Goal: Task Accomplishment & Management: Manage account settings

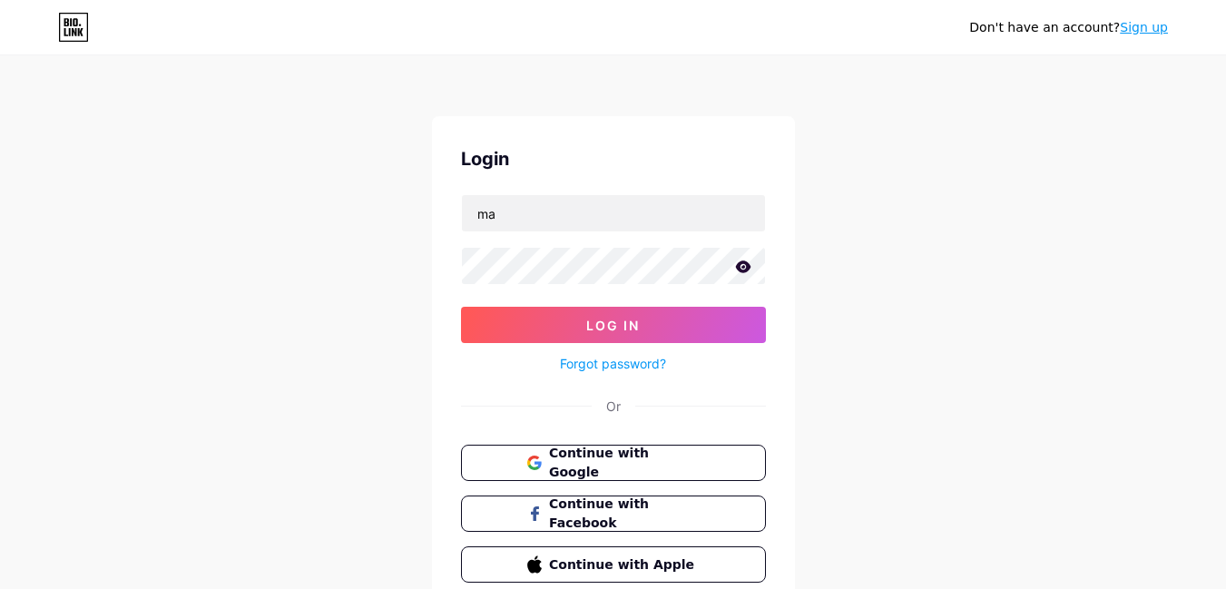
type input "[EMAIL_ADDRESS][DOMAIN_NAME]"
click at [461, 307] on button "Log In" at bounding box center [613, 325] width 305 height 36
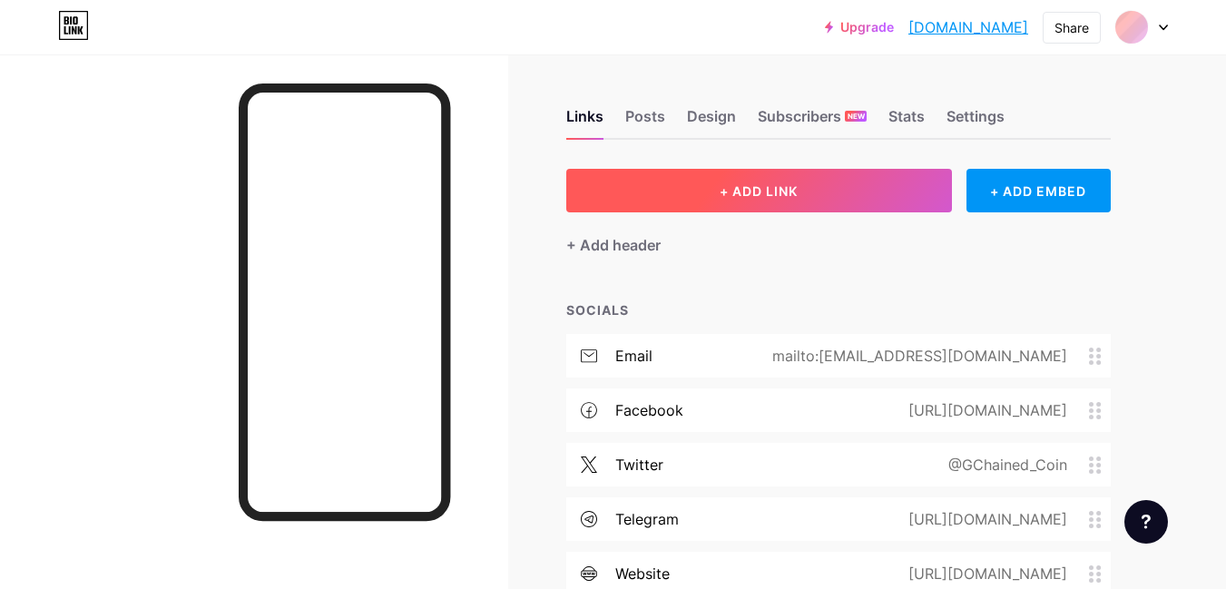
click at [688, 190] on button "+ ADD LINK" at bounding box center [759, 191] width 386 height 44
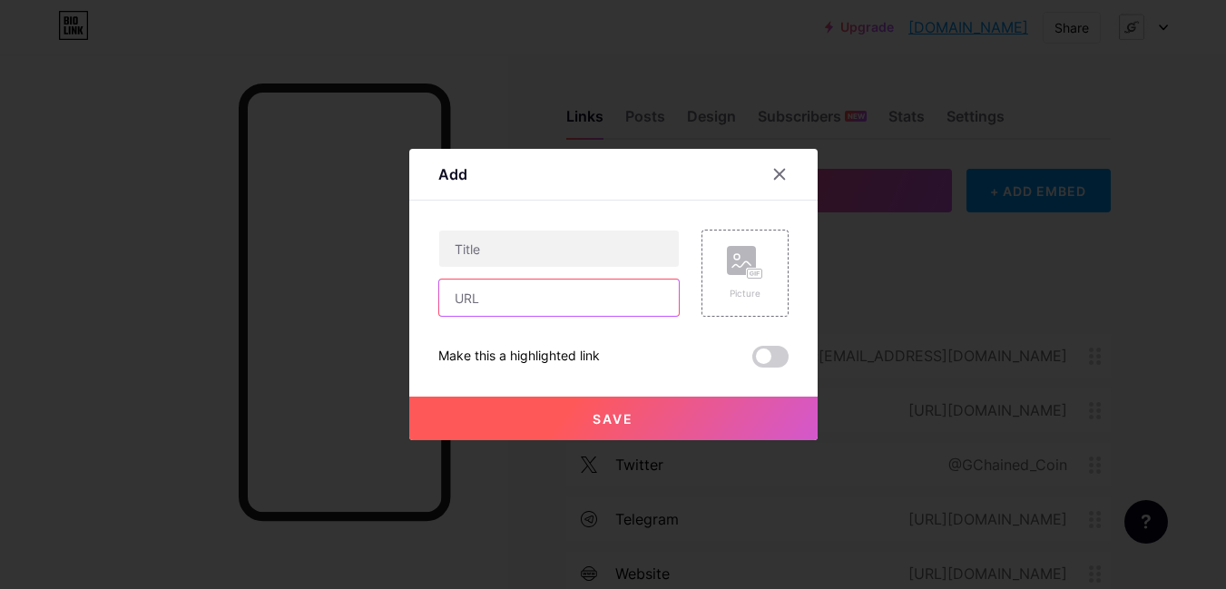
click at [603, 291] on input "text" at bounding box center [558, 297] width 239 height 36
paste input "[URL][DOMAIN_NAME]"
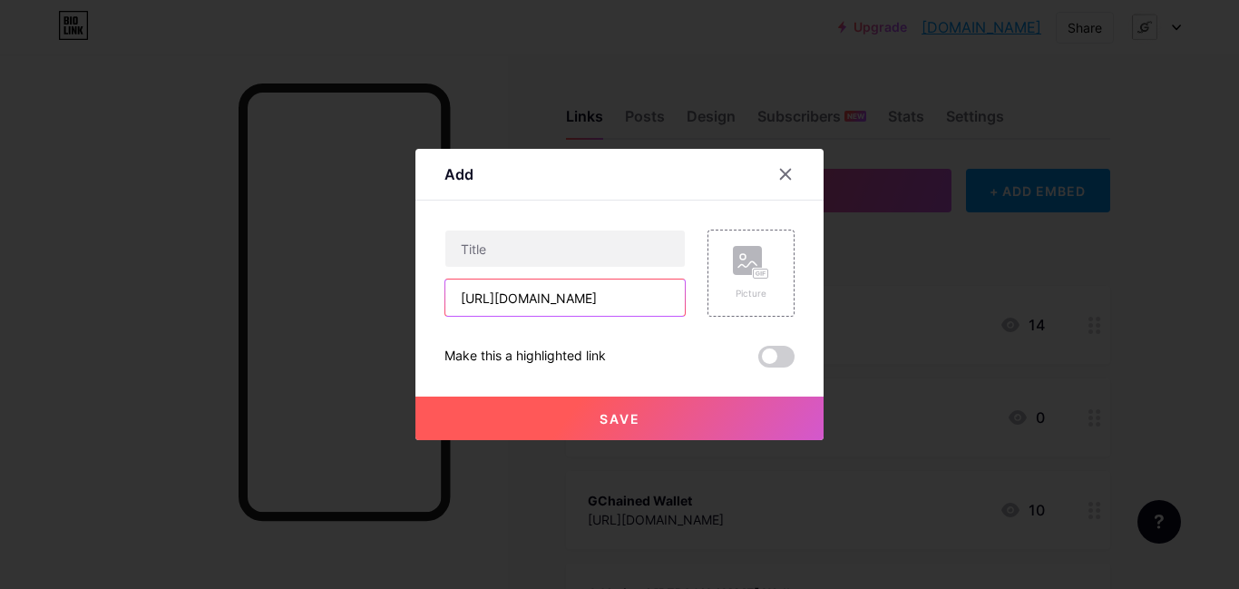
scroll to position [0, 98]
type input "[URL][DOMAIN_NAME]"
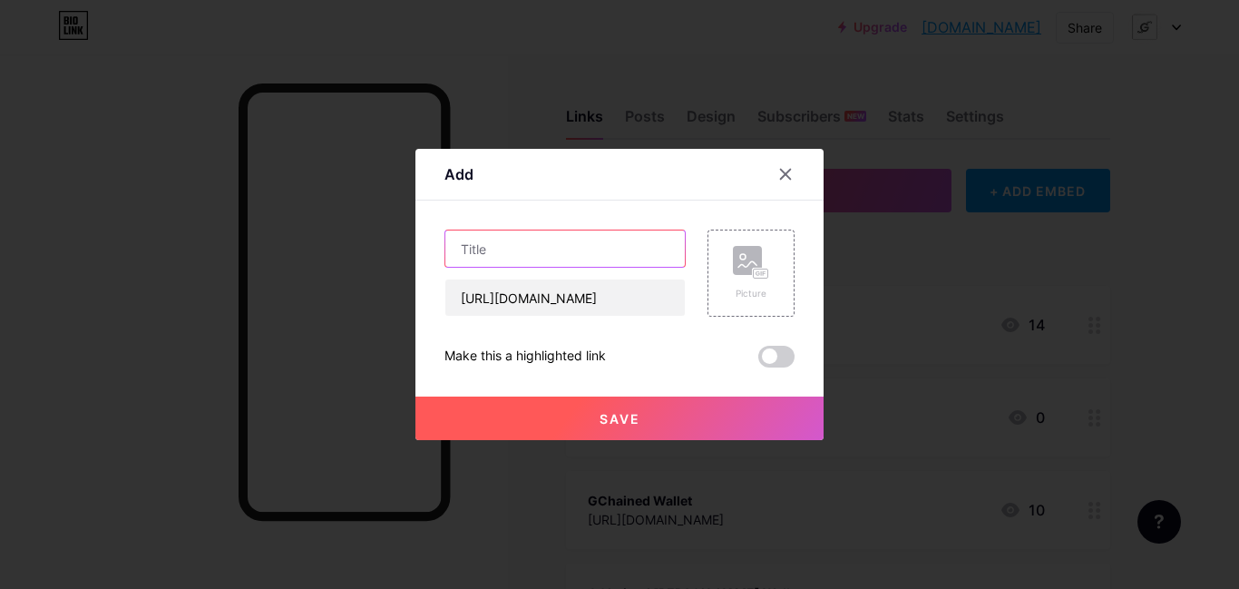
click at [597, 242] on input "text" at bounding box center [564, 248] width 239 height 36
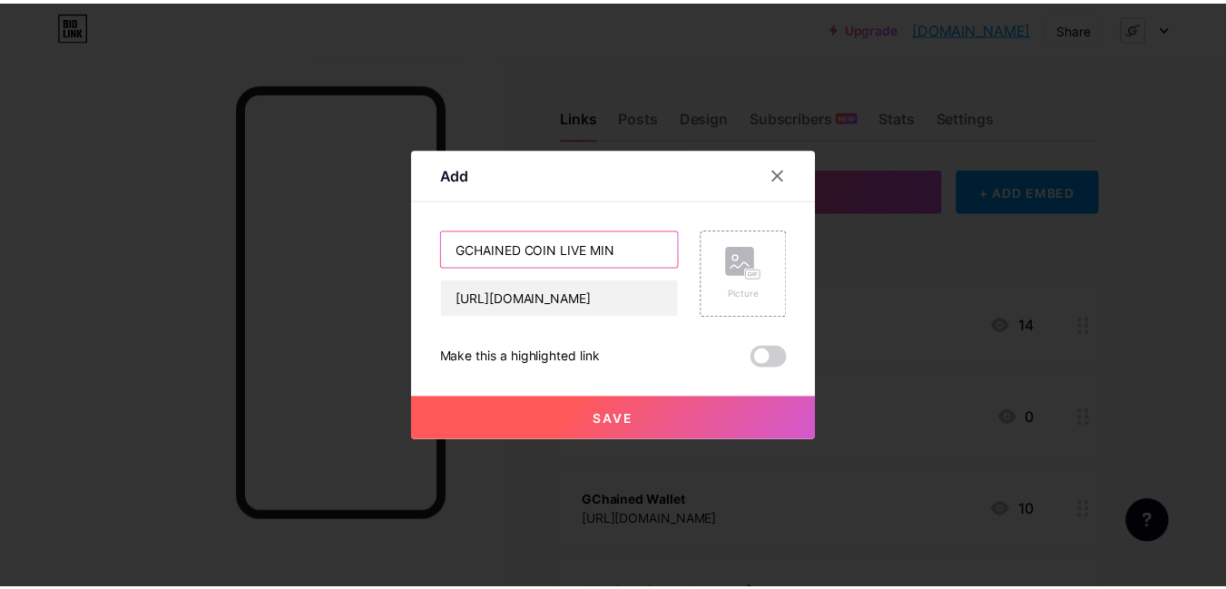
scroll to position [0, 0]
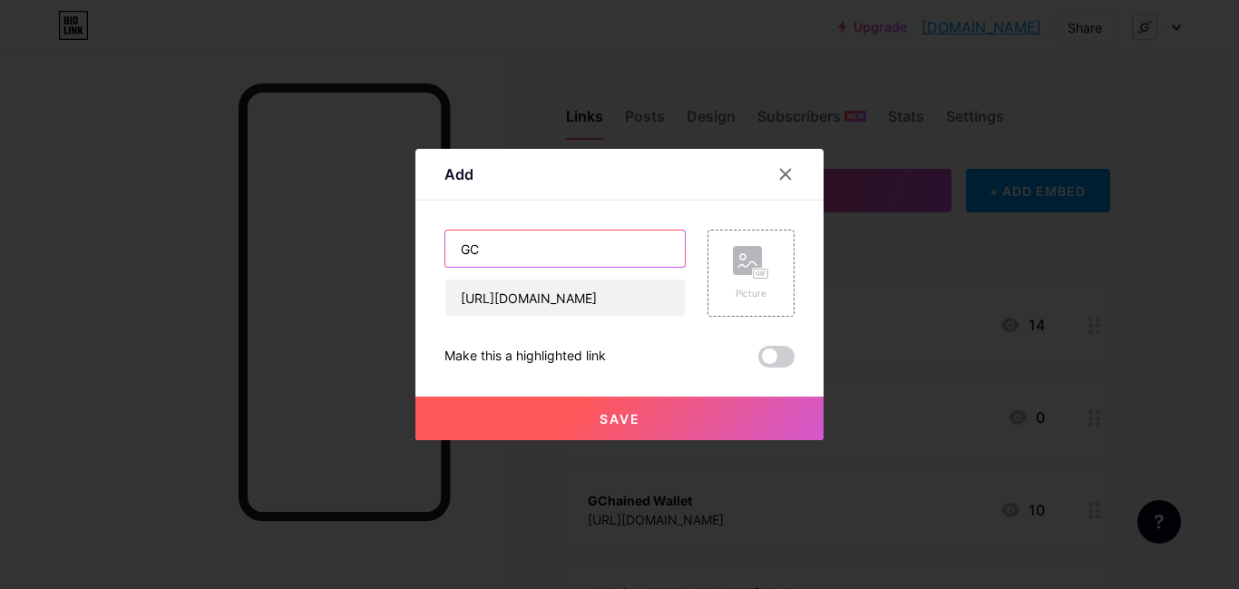
type input "G"
type input "FRONTIER"
click at [639, 415] on button "Save" at bounding box center [619, 418] width 408 height 44
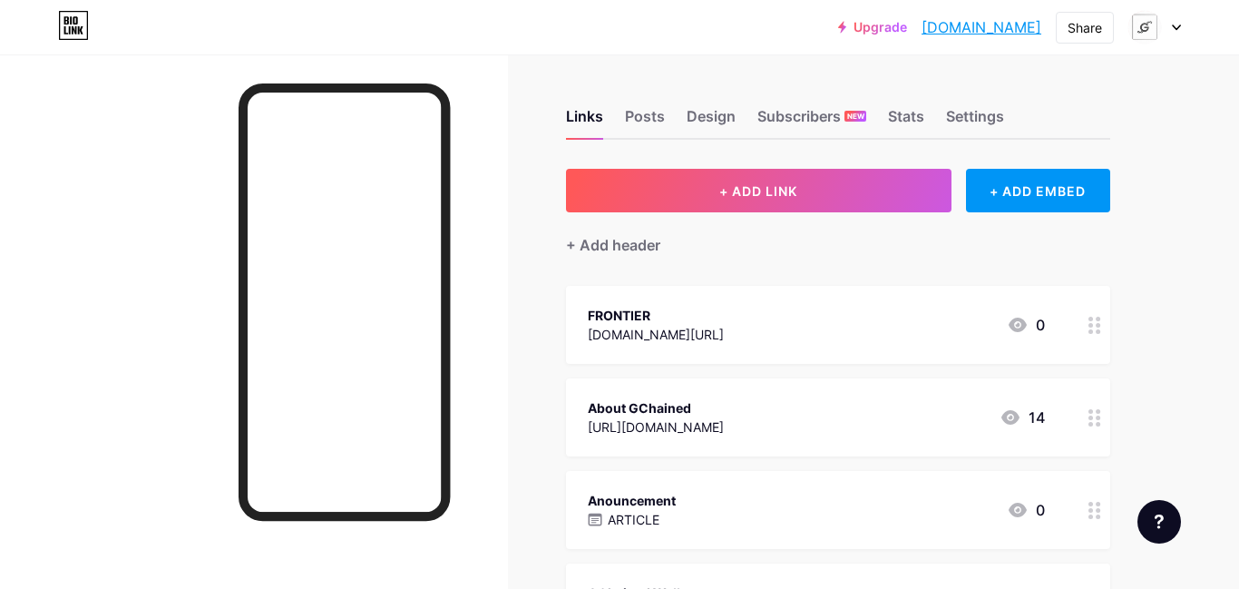
click at [878, 338] on div "FRONTIER [DOMAIN_NAME][URL] 0" at bounding box center [816, 325] width 457 height 42
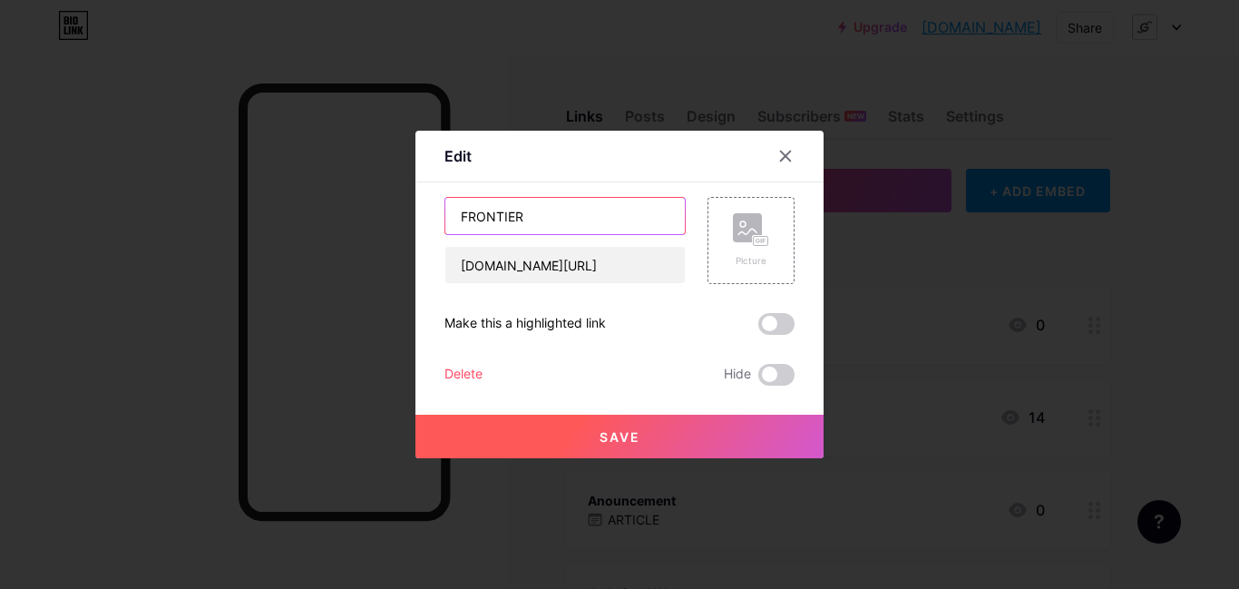
click at [448, 213] on input "FRONTIER" at bounding box center [564, 216] width 239 height 36
type input "GCH FRONTIER"
click at [589, 458] on div at bounding box center [619, 294] width 1239 height 589
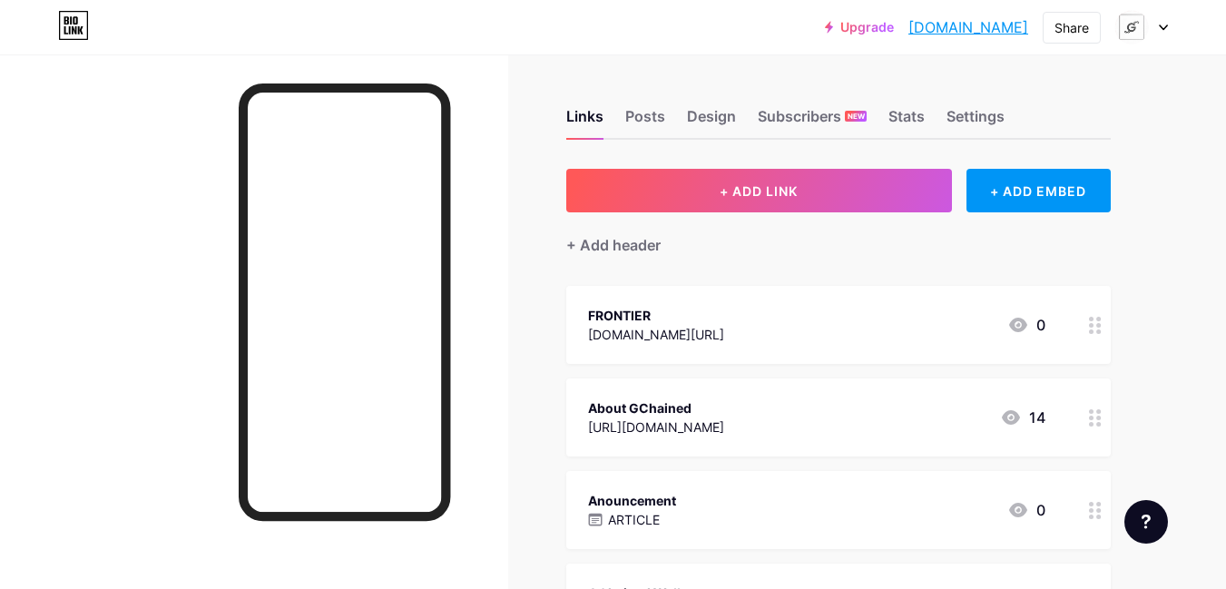
click at [606, 439] on div "About GChained [URL][DOMAIN_NAME] 14" at bounding box center [838, 417] width 544 height 78
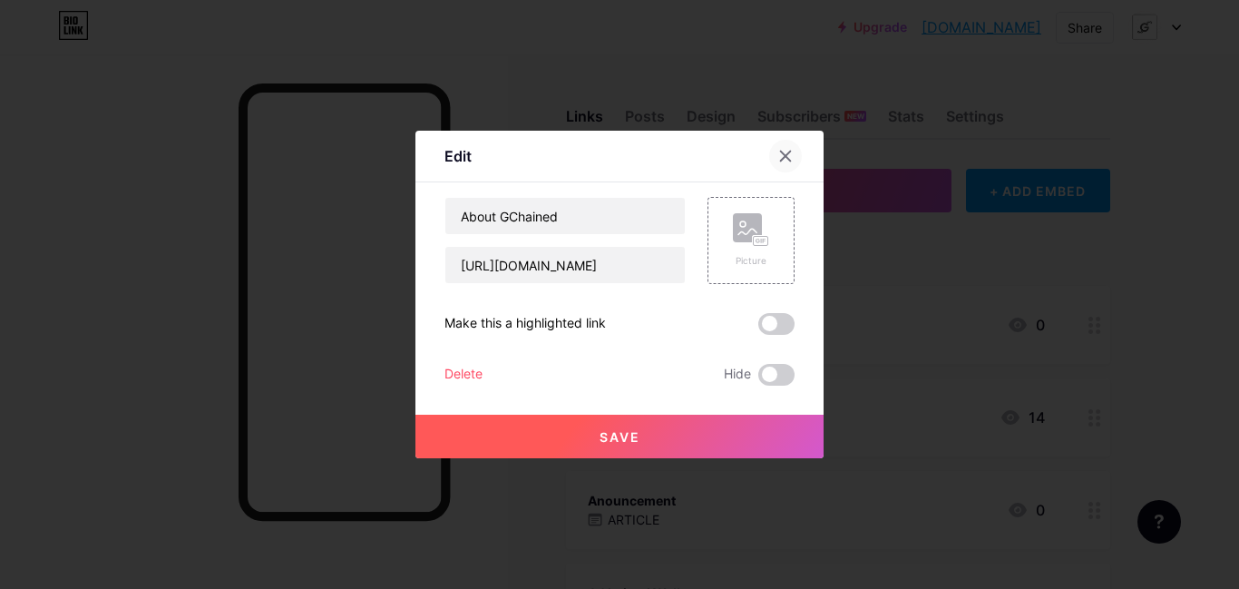
click at [786, 144] on div at bounding box center [785, 156] width 33 height 33
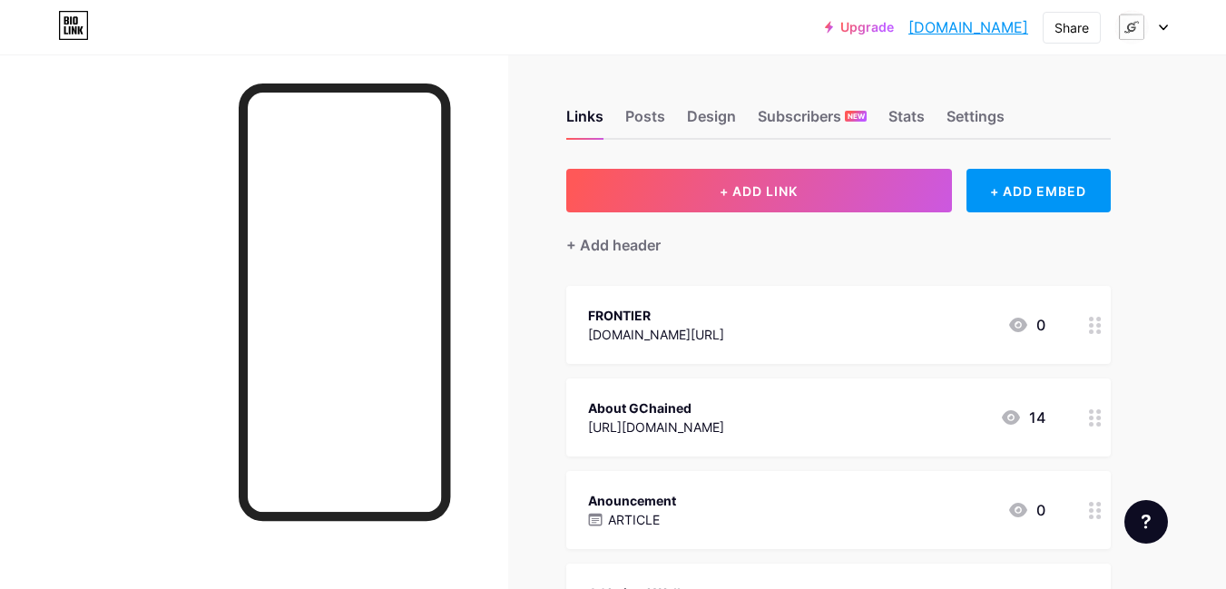
click at [724, 314] on div "FRONTIER" at bounding box center [656, 315] width 136 height 19
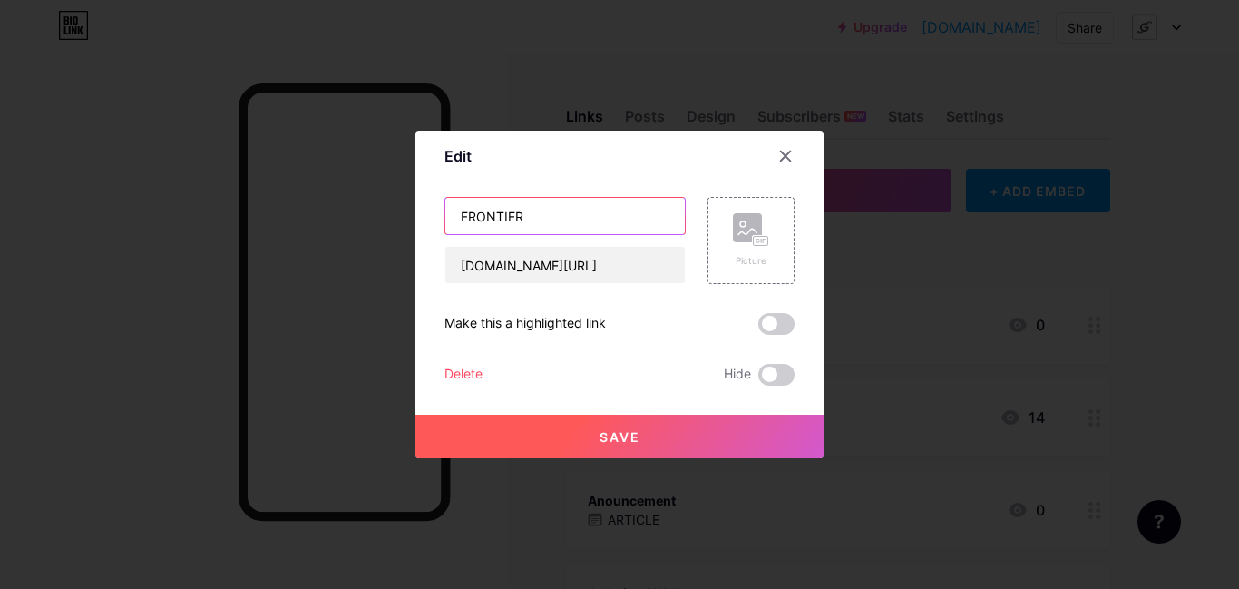
click at [450, 218] on input "FRONTIER" at bounding box center [564, 216] width 239 height 36
type input "GCH FRONTIER"
click at [581, 423] on button "Save" at bounding box center [619, 437] width 408 height 44
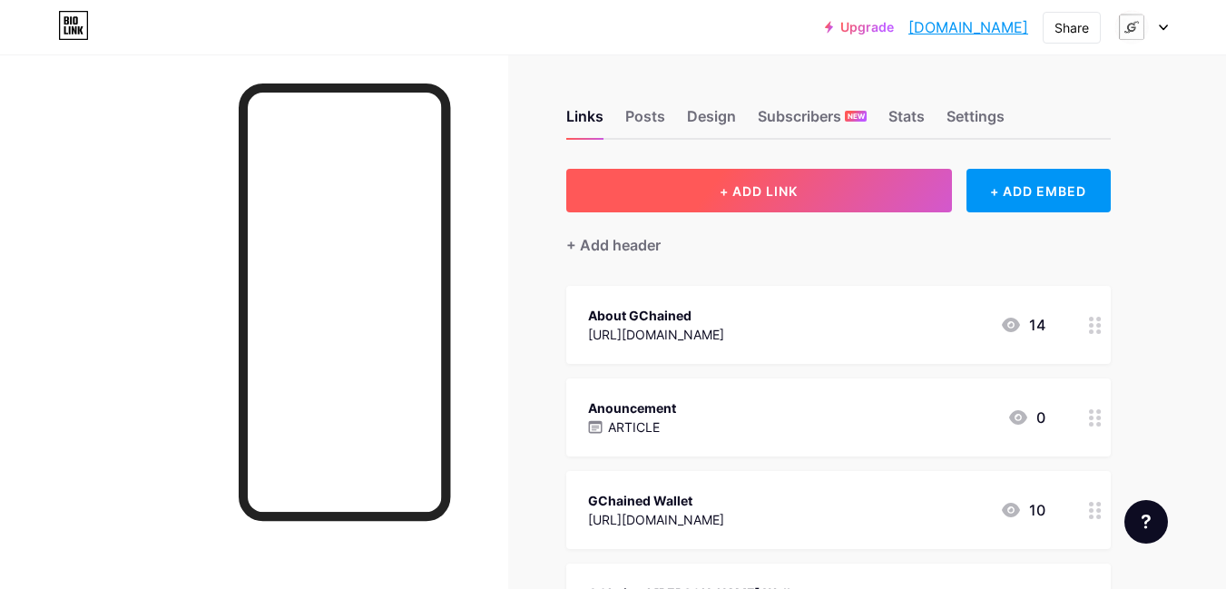
click at [718, 194] on button "+ ADD LINK" at bounding box center [759, 191] width 386 height 44
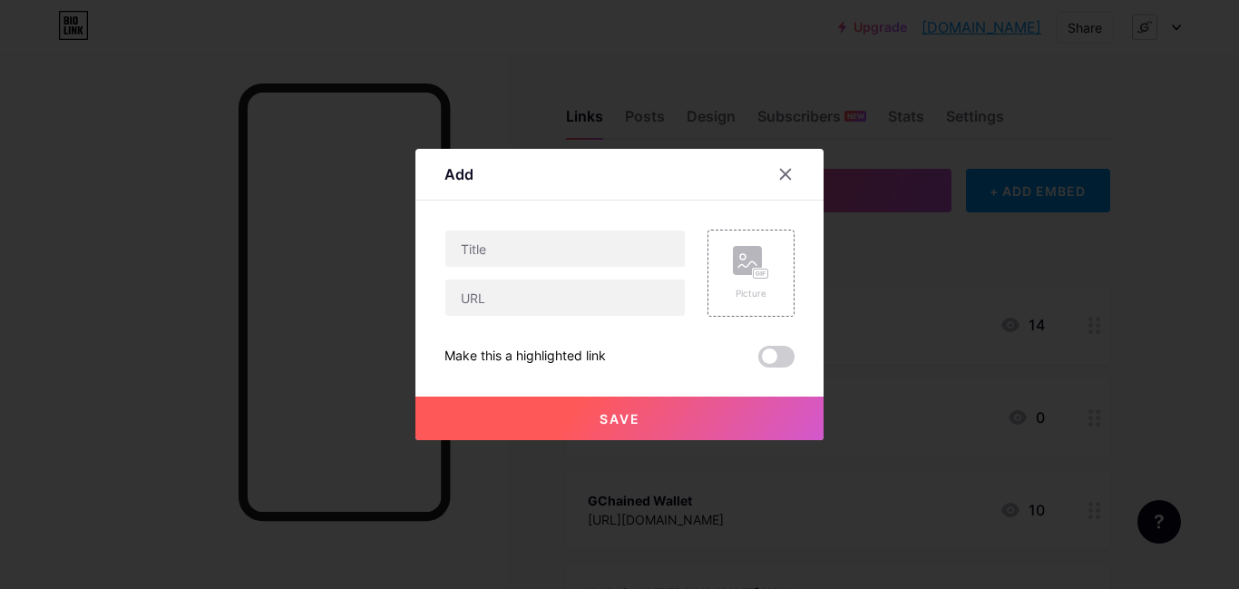
click at [550, 276] on div at bounding box center [565, 273] width 241 height 87
click at [546, 298] on input "text" at bounding box center [564, 297] width 239 height 36
paste input "[DOMAIN_NAME][URL]"
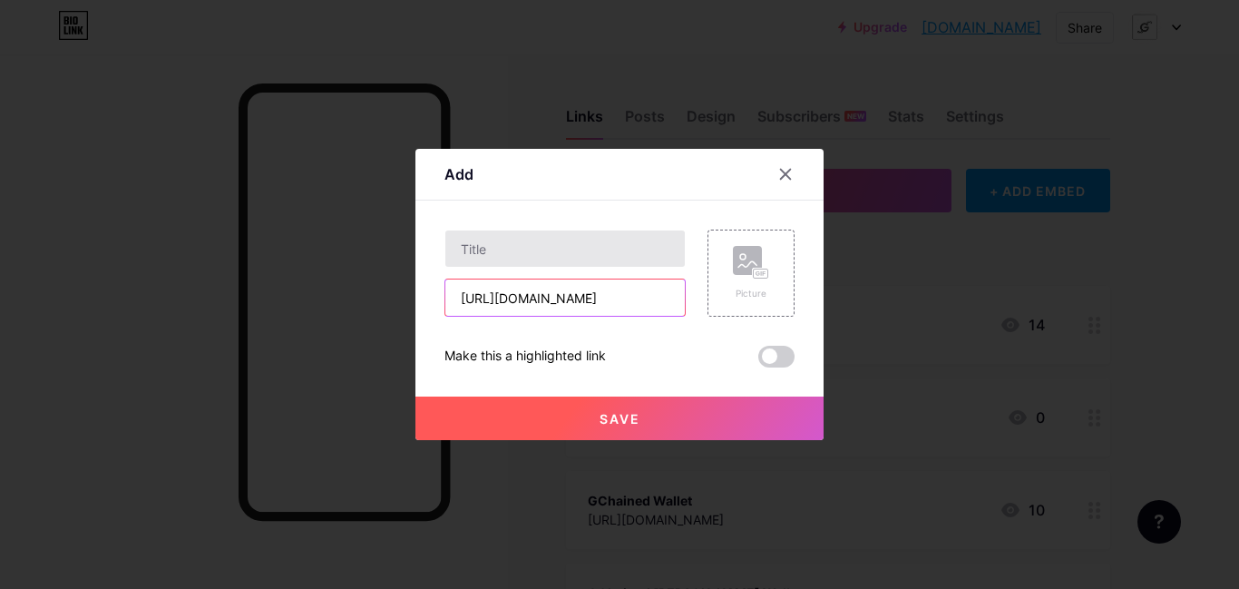
type input "[URL][DOMAIN_NAME]"
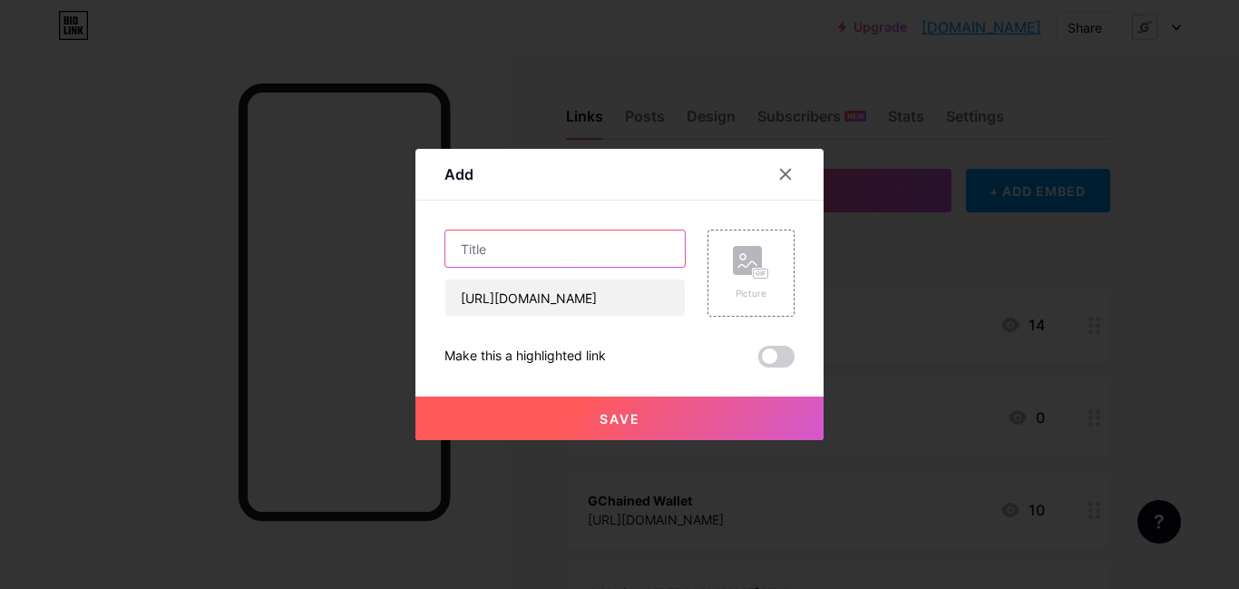
click at [558, 245] on input "text" at bounding box center [564, 248] width 239 height 36
type input "GCH Crypto mining - active next month"
click at [661, 415] on button "Save" at bounding box center [619, 418] width 408 height 44
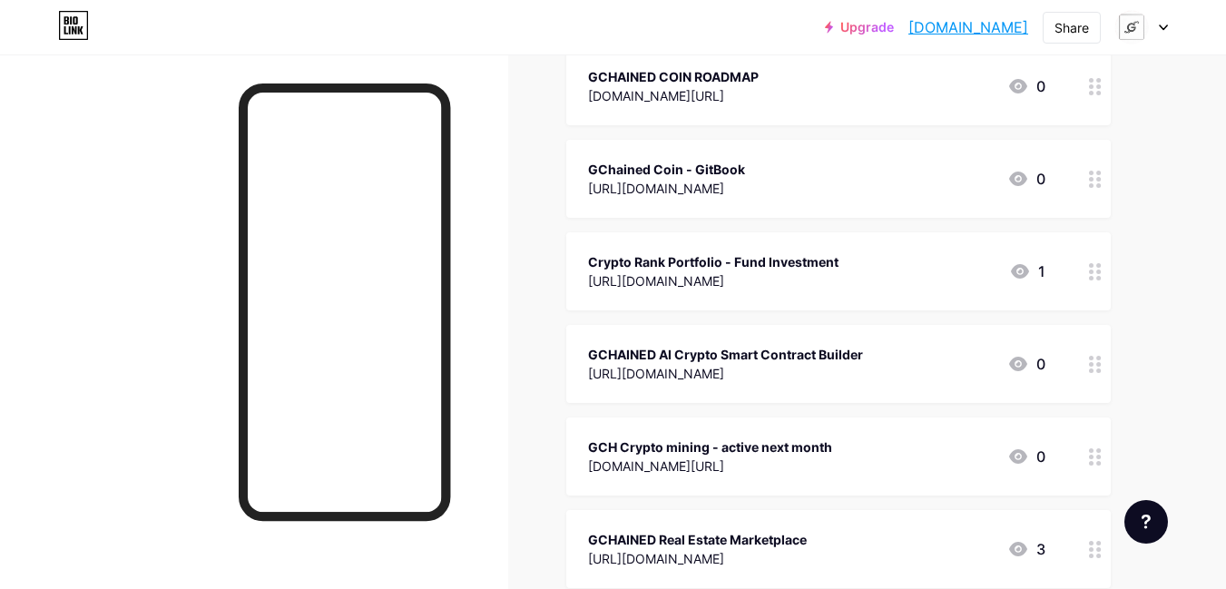
scroll to position [0, 0]
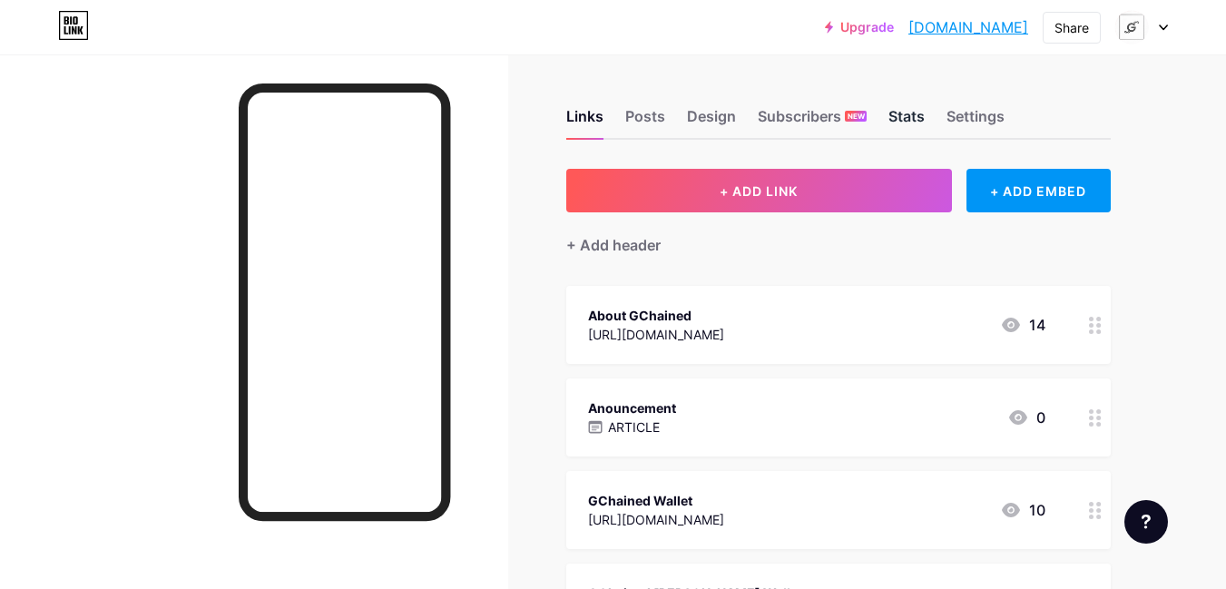
click at [914, 118] on div "Stats" at bounding box center [906, 121] width 36 height 33
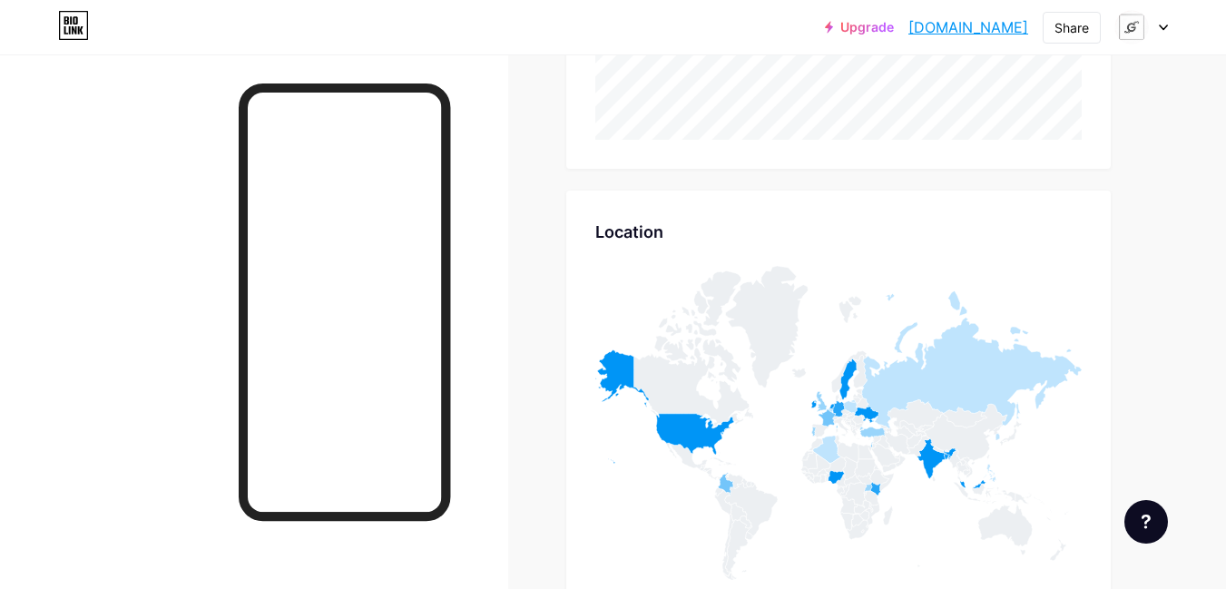
scroll to position [7221, 0]
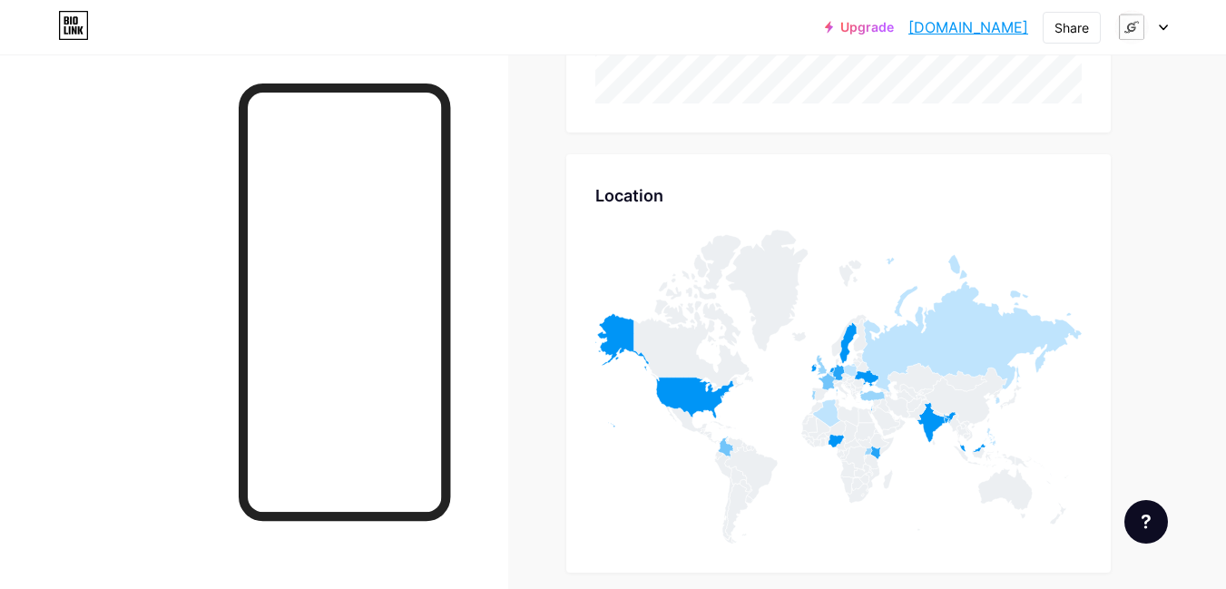
click at [1158, 32] on div at bounding box center [1141, 27] width 53 height 33
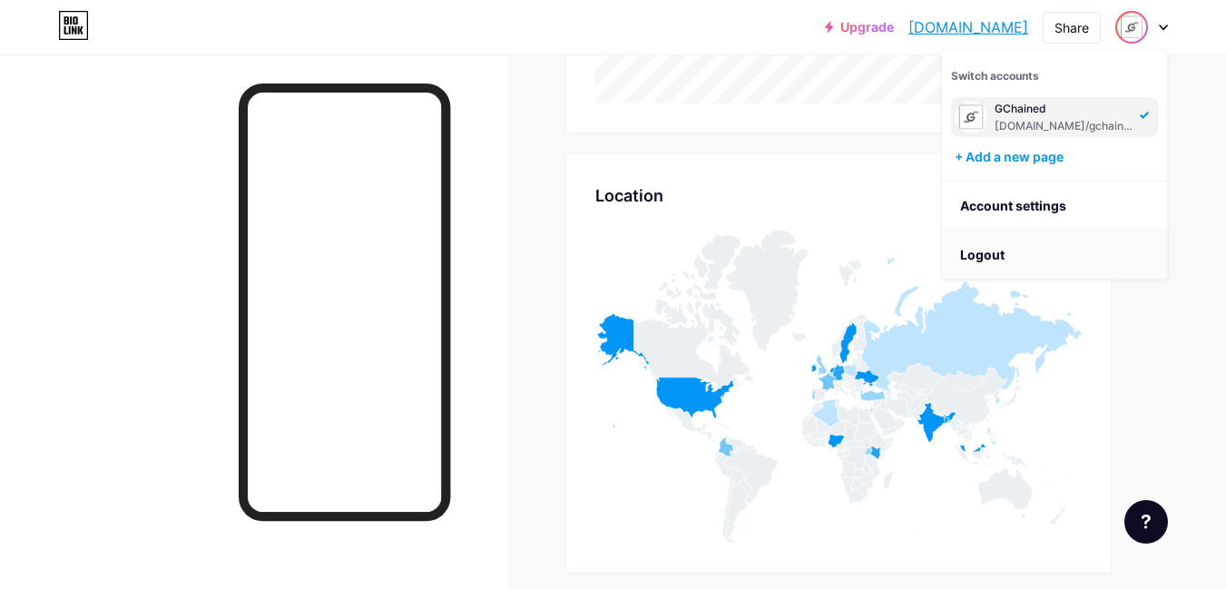
click at [1015, 261] on li "Logout" at bounding box center [1054, 254] width 225 height 49
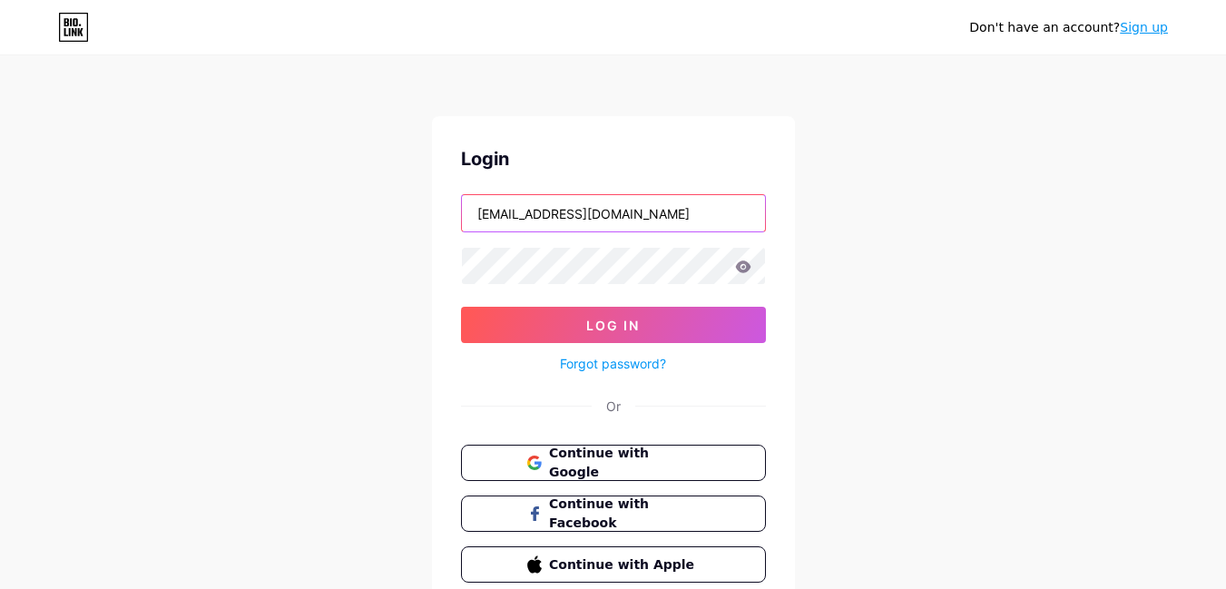
click at [681, 208] on input "[EMAIL_ADDRESS][DOMAIN_NAME]" at bounding box center [613, 213] width 303 height 36
type input "[EMAIL_ADDRESS][DOMAIN_NAME]"
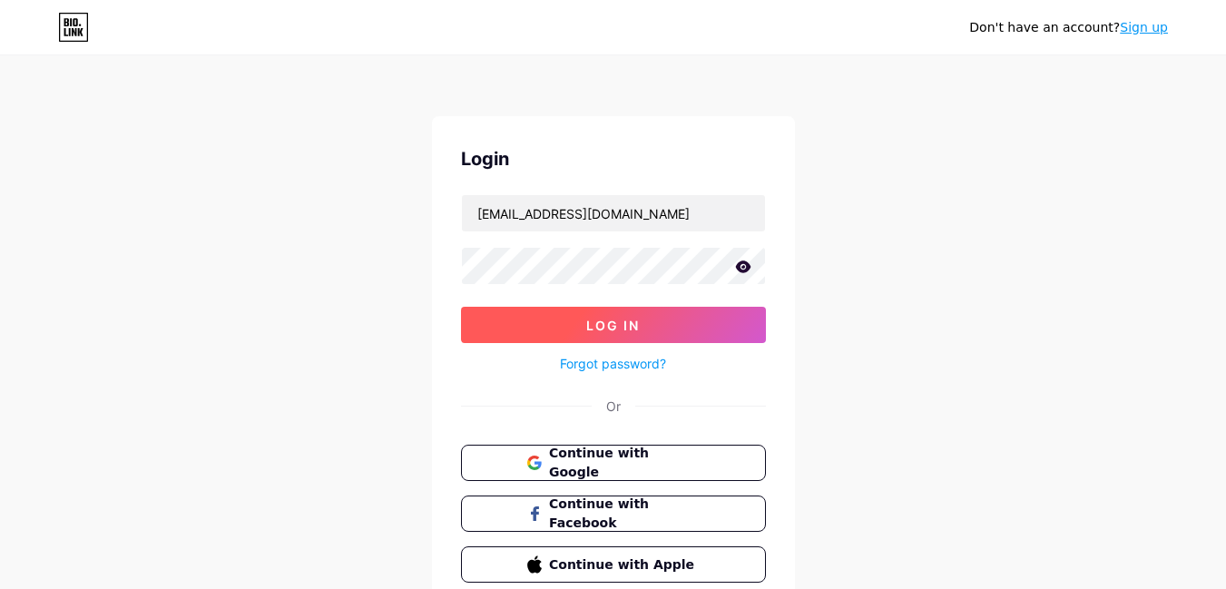
click at [644, 314] on button "Log In" at bounding box center [613, 325] width 305 height 36
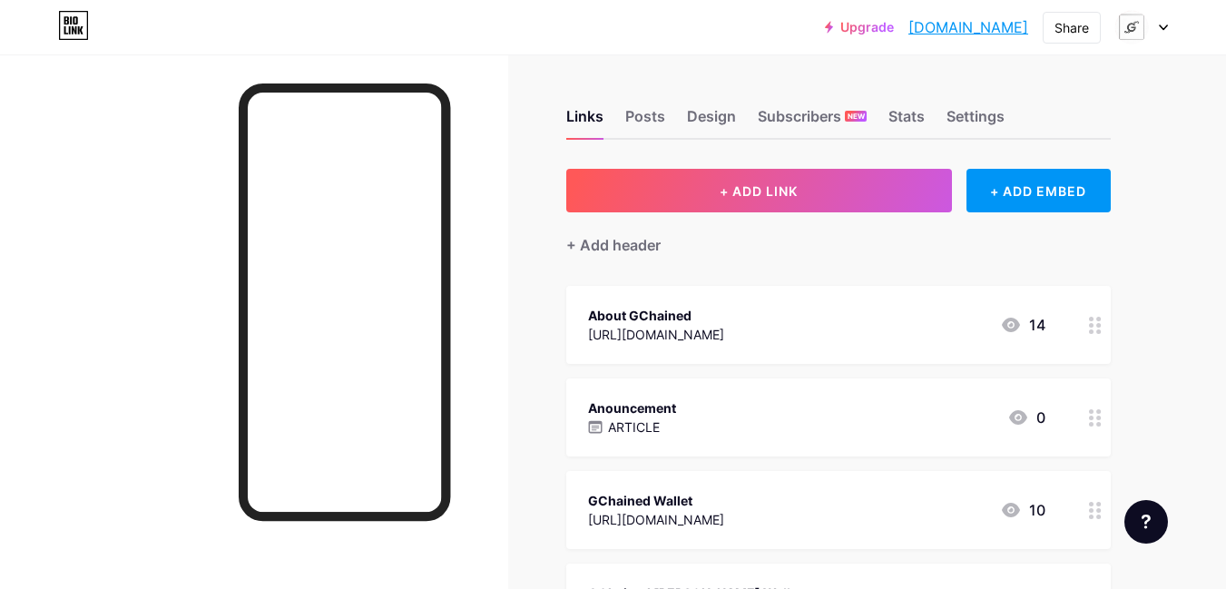
click at [867, 431] on div "Anouncement ARTICLE 0" at bounding box center [816, 417] width 457 height 42
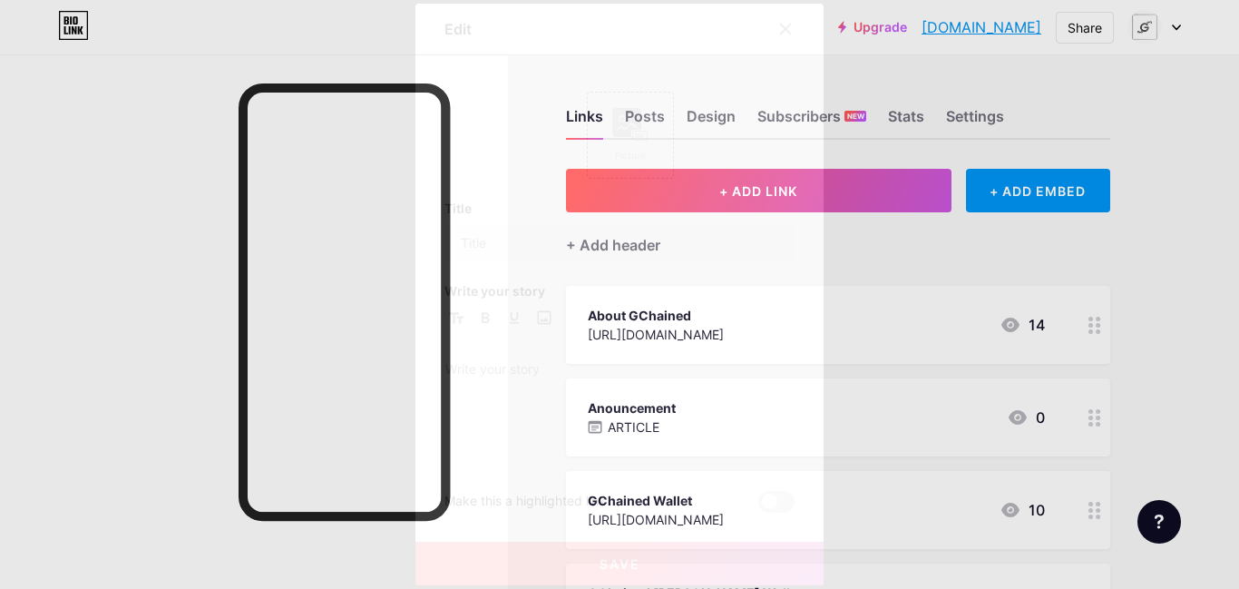
click at [783, 92] on div "Picture" at bounding box center [620, 135] width 350 height 87
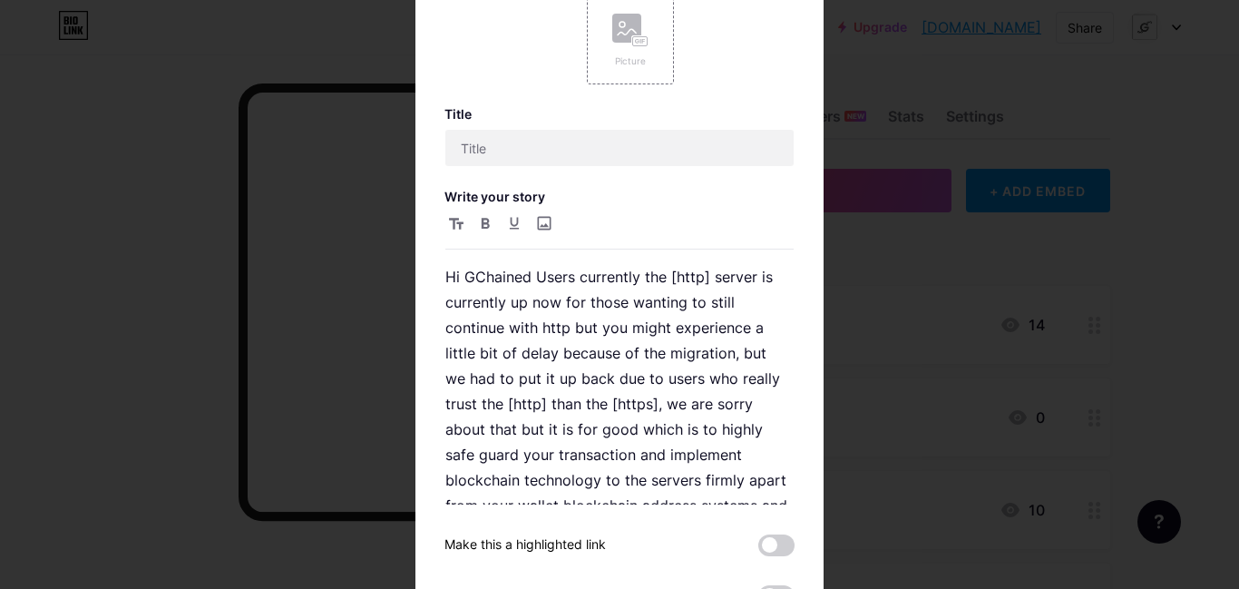
type input "Anouncement"
click at [1007, 154] on div at bounding box center [619, 294] width 1239 height 589
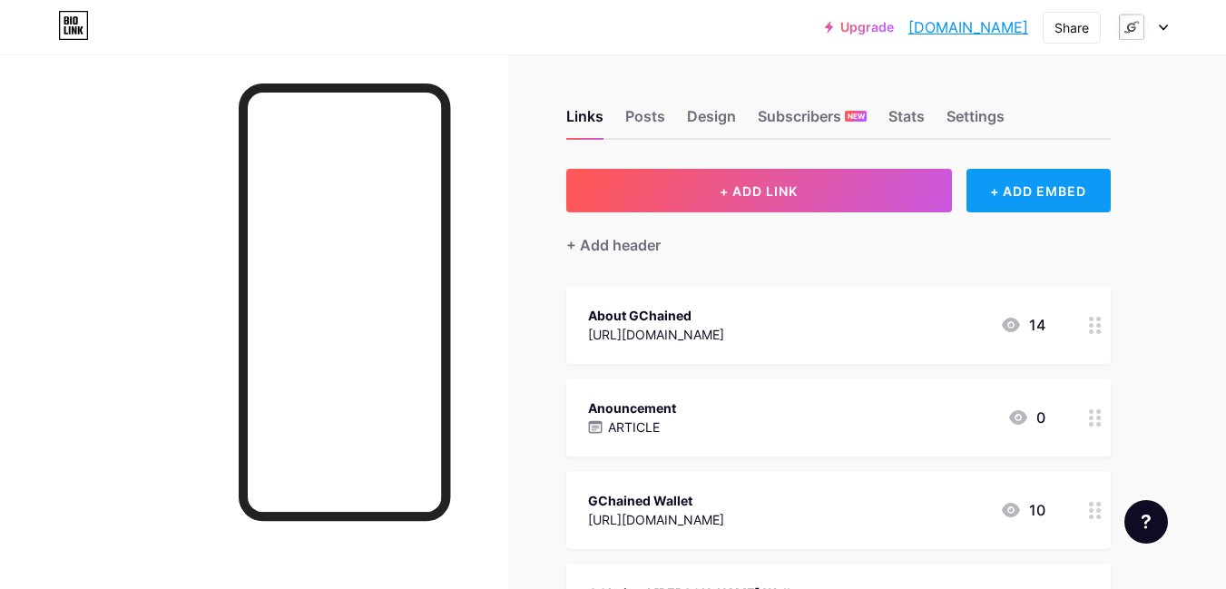
click at [1023, 173] on div "+ ADD EMBED" at bounding box center [1038, 191] width 144 height 44
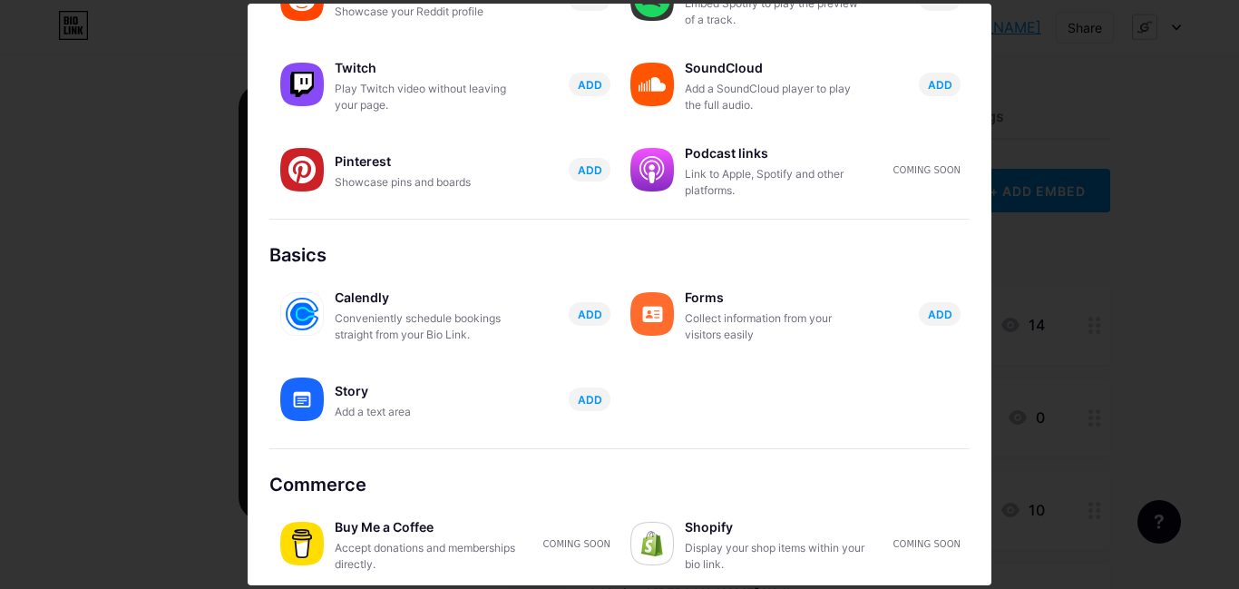
scroll to position [343, 0]
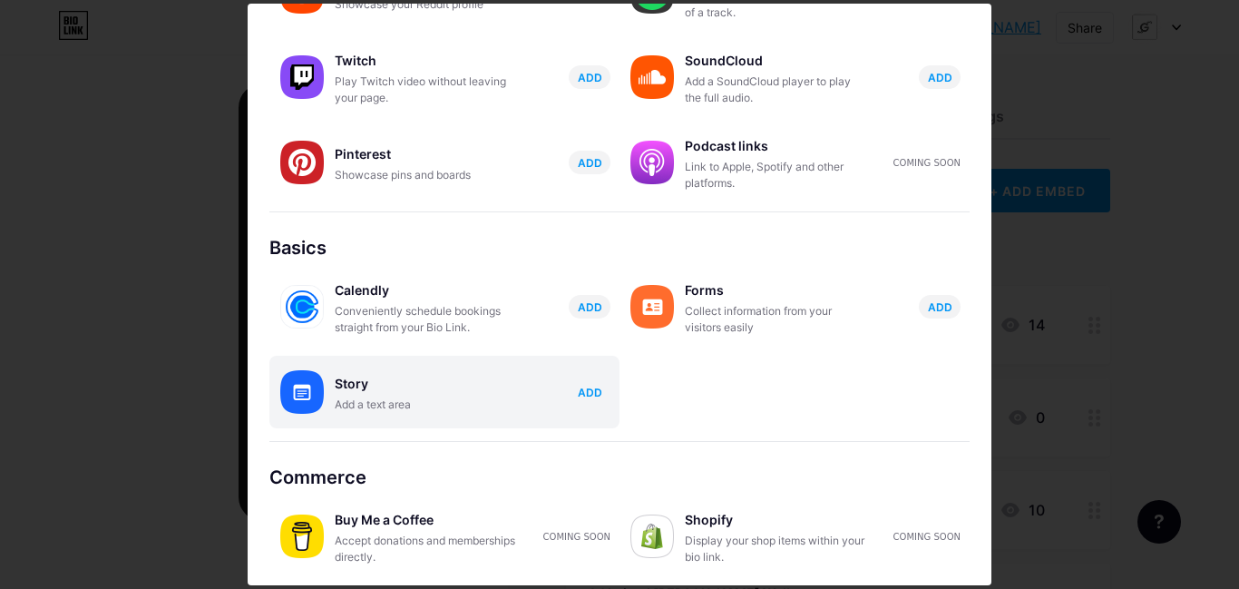
click at [582, 388] on span "ADD" at bounding box center [590, 392] width 24 height 15
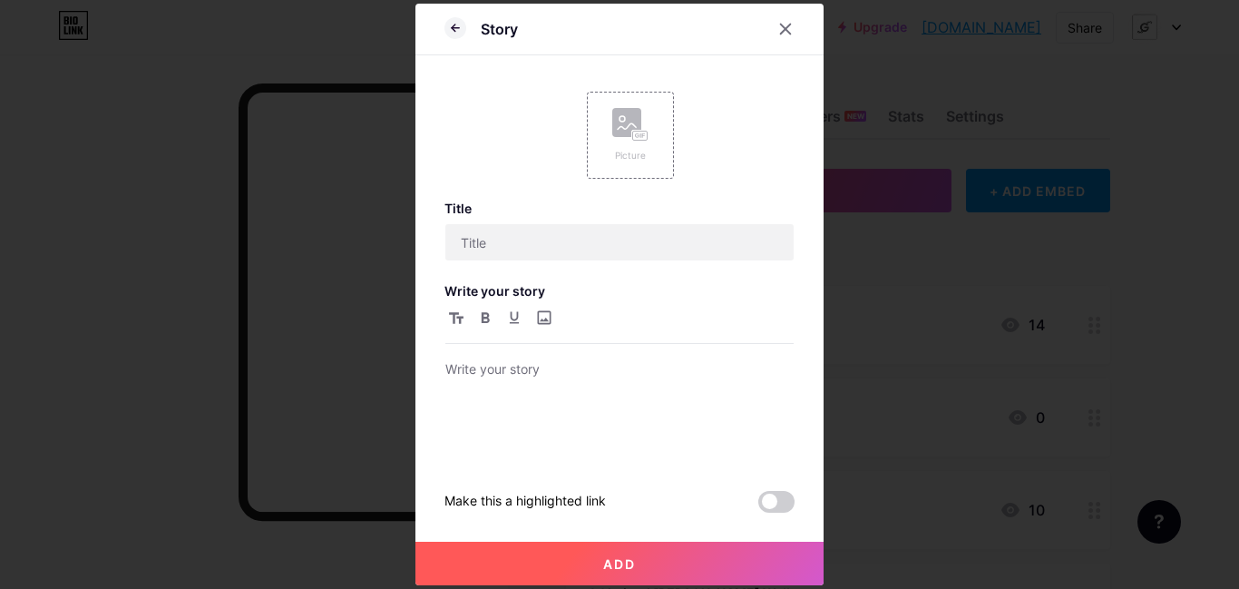
scroll to position [0, 0]
click at [605, 251] on input "text" at bounding box center [619, 242] width 348 height 36
type input "g"
type input "GChained Coin Dev Project System"
click at [549, 377] on p at bounding box center [619, 370] width 348 height 25
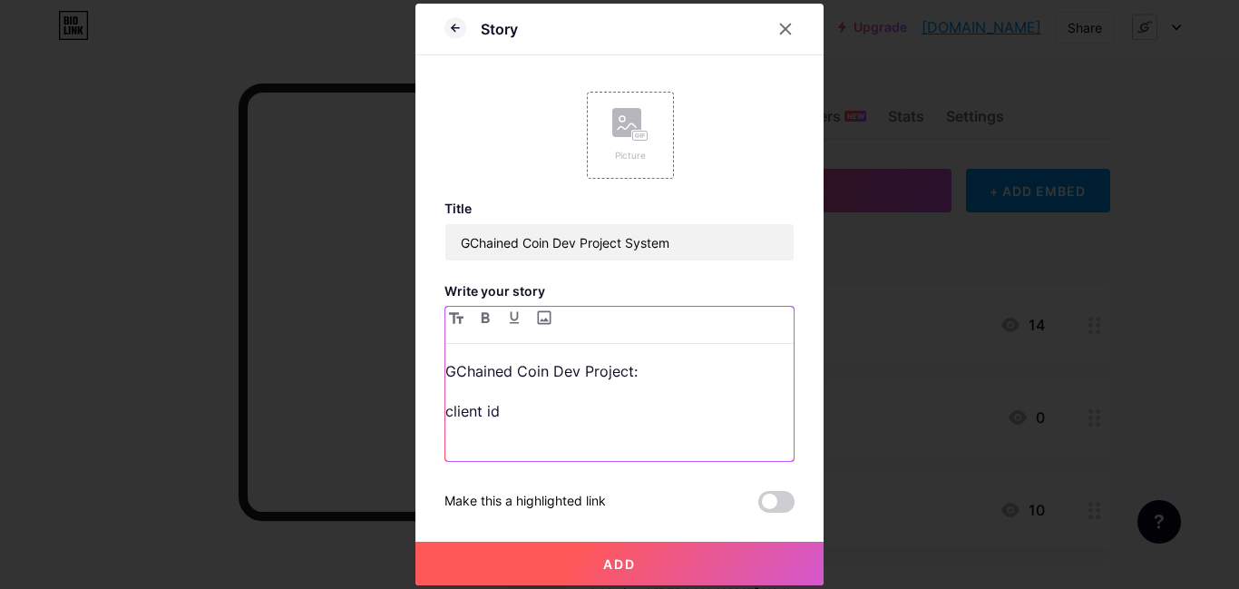
click at [627, 368] on p "GChained Coin Dev Project:" at bounding box center [619, 370] width 348 height 25
click at [624, 371] on p "GChained Coin Dev Project:" at bounding box center [619, 370] width 348 height 25
click at [604, 427] on div "GChained Coin Dev Project on ETH Network: client id" at bounding box center [619, 409] width 348 height 103
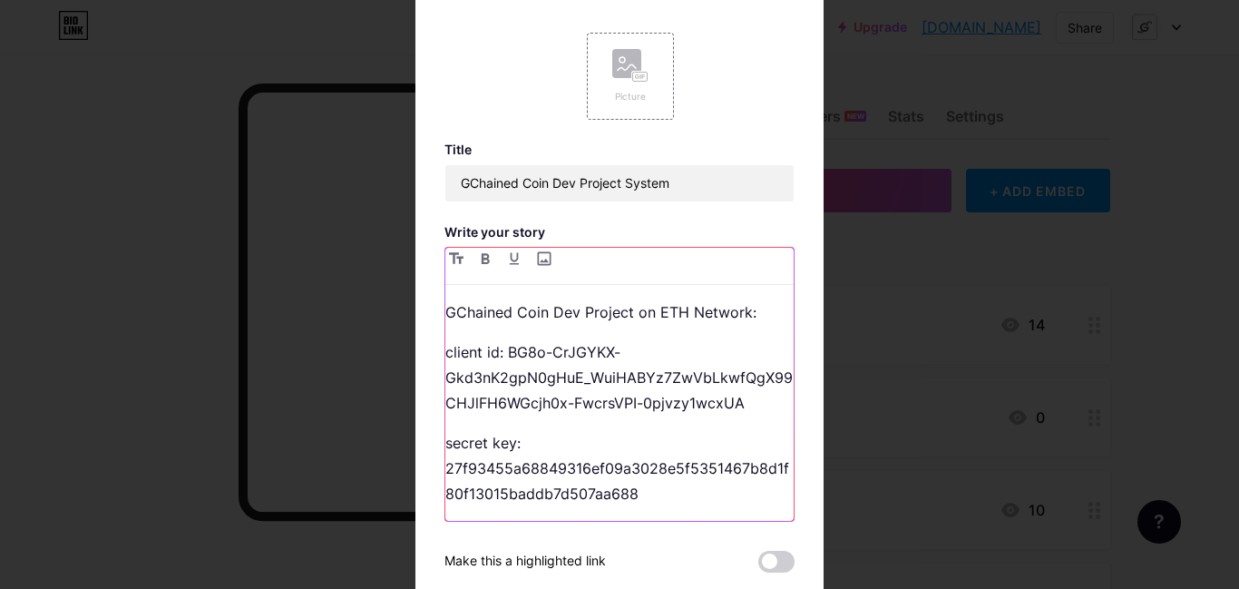
scroll to position [56, 0]
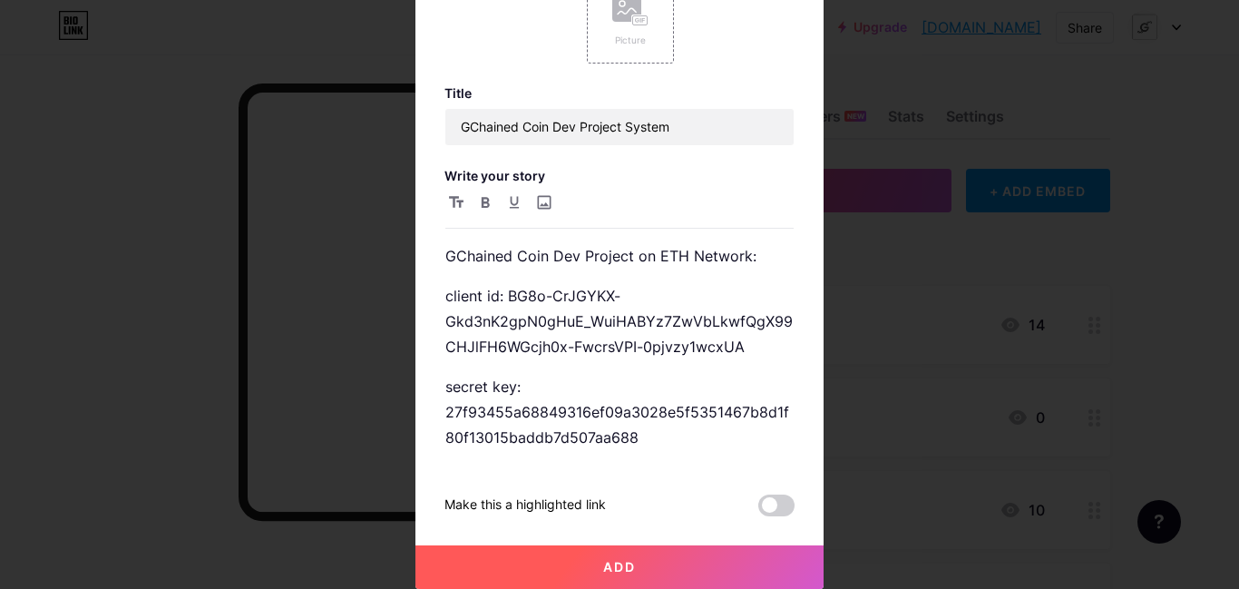
click at [643, 554] on button "Add" at bounding box center [619, 567] width 408 height 44
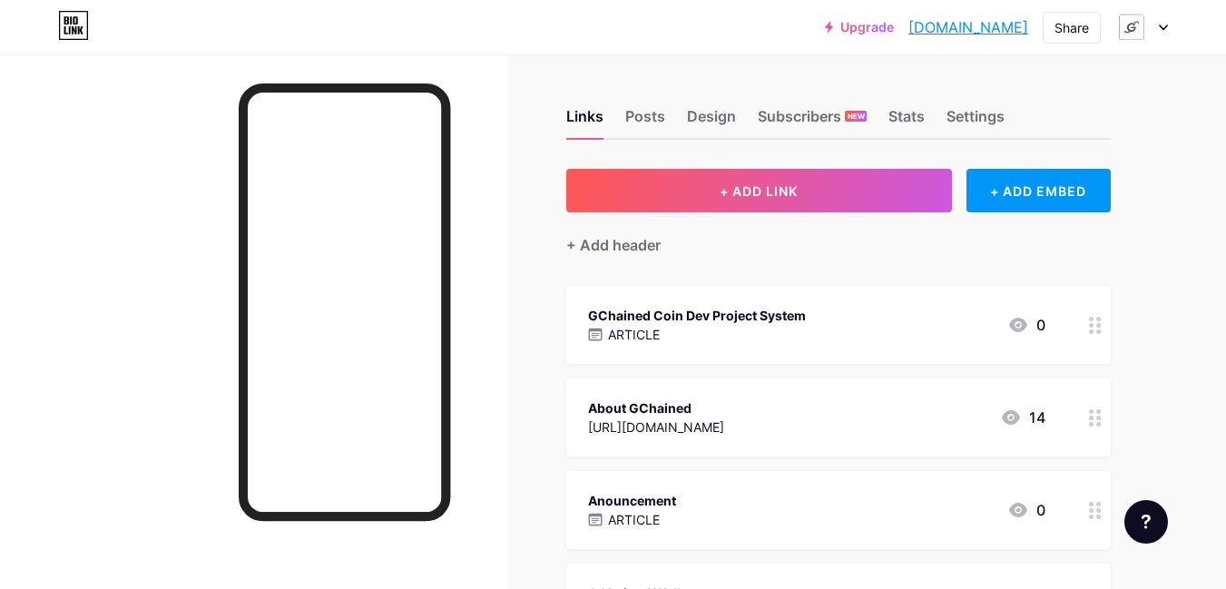
click at [970, 328] on div "GChained Coin Dev Project System ARTICLE 0" at bounding box center [816, 325] width 457 height 42
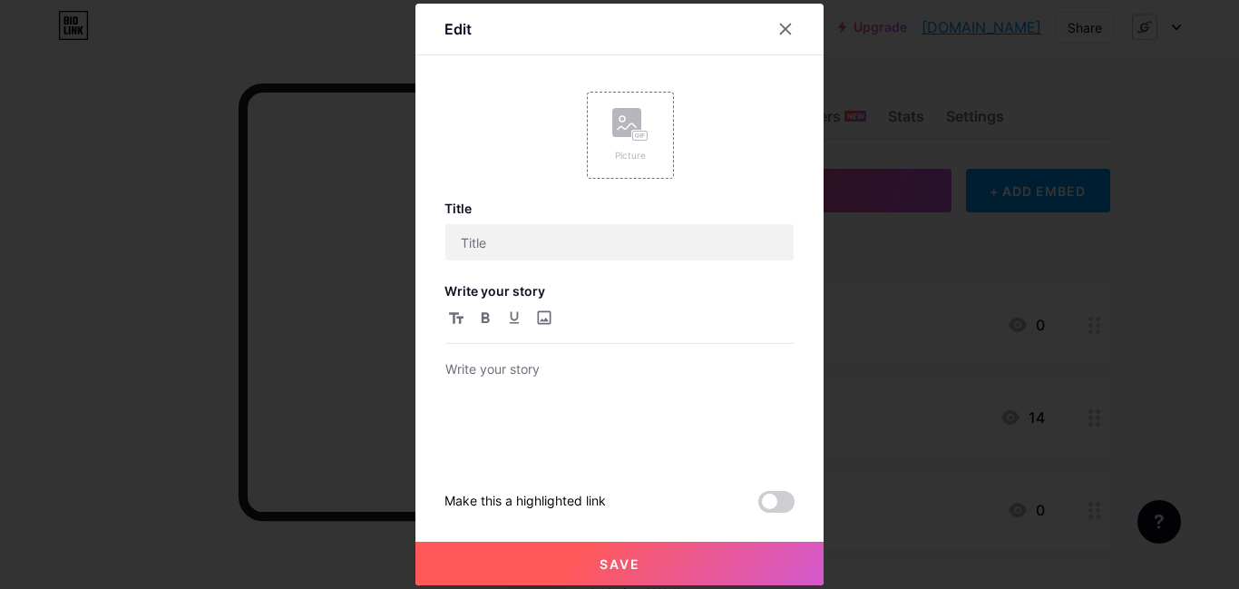
type input "GChained Coin Dev Project System"
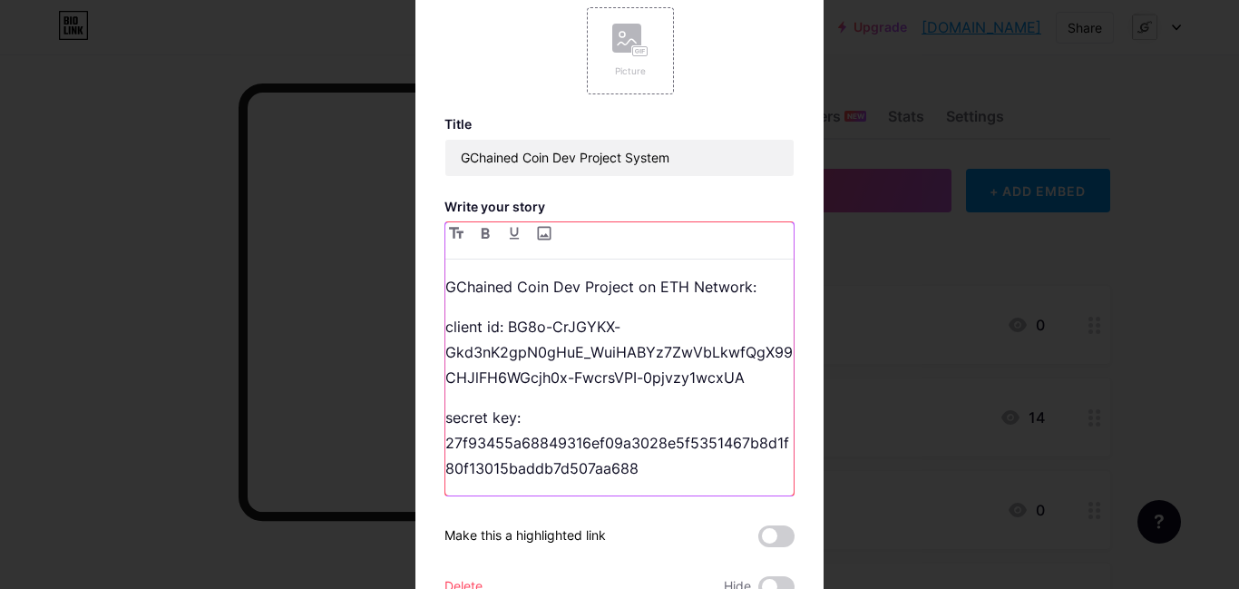
click at [483, 415] on p "secret key: 27f93455a68849316ef09a3028e5f5351467b8d1f80f13015baddb7d507aa688" at bounding box center [619, 443] width 348 height 76
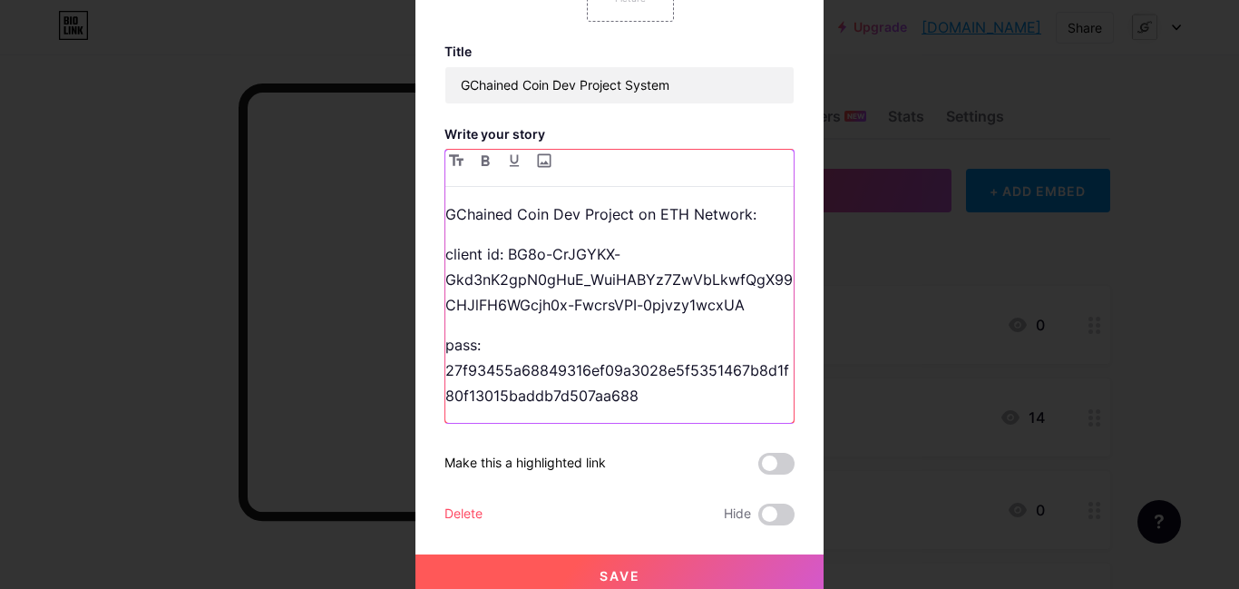
scroll to position [82, 0]
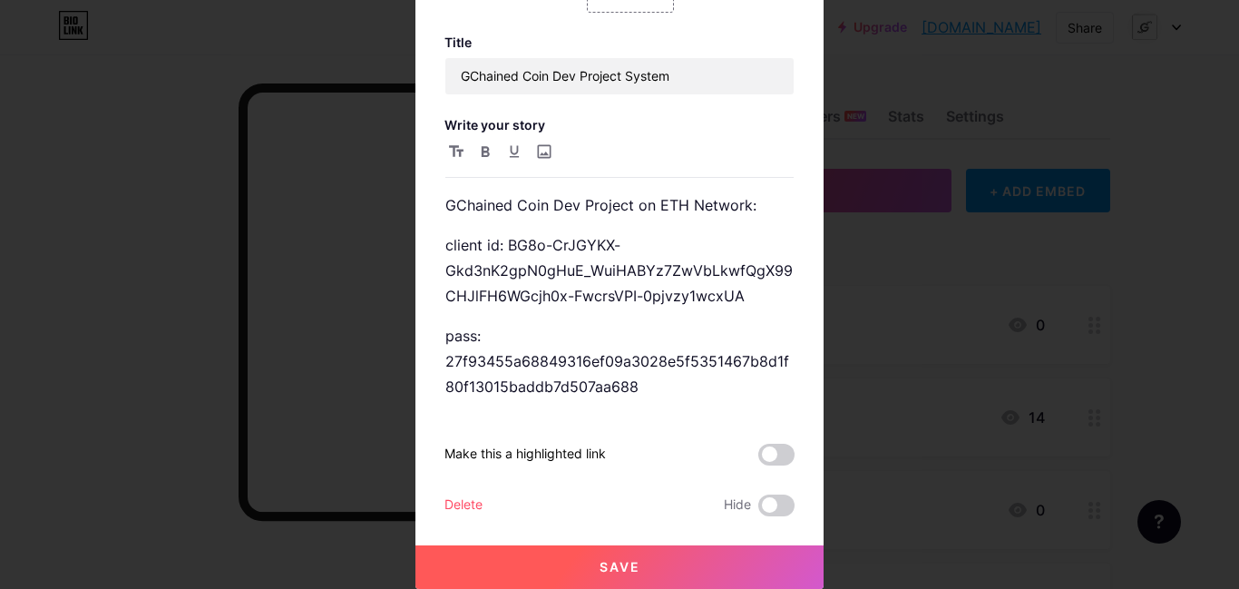
click at [690, 565] on button "Save" at bounding box center [619, 567] width 408 height 44
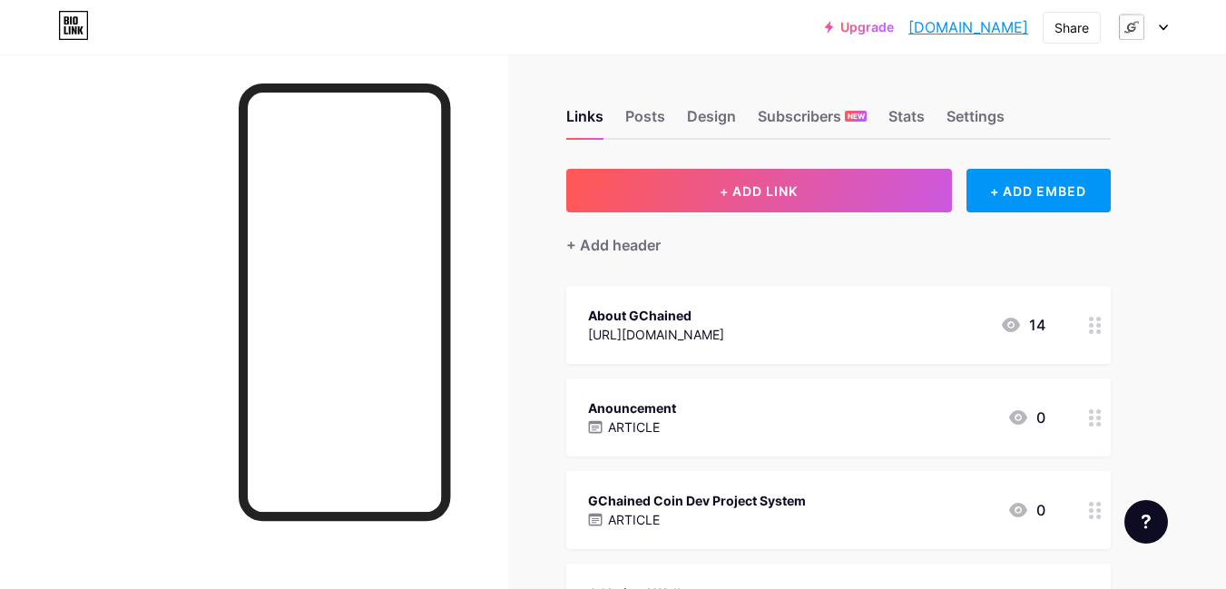
click at [1161, 23] on div at bounding box center [1141, 27] width 53 height 33
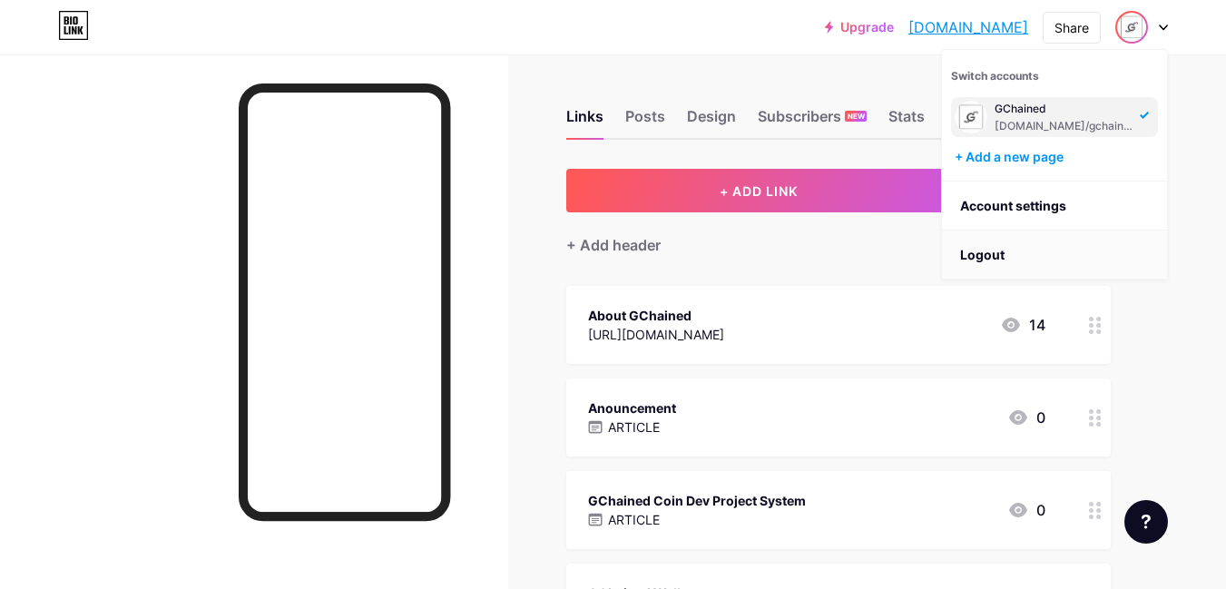
click at [1051, 242] on li "Logout" at bounding box center [1054, 254] width 225 height 49
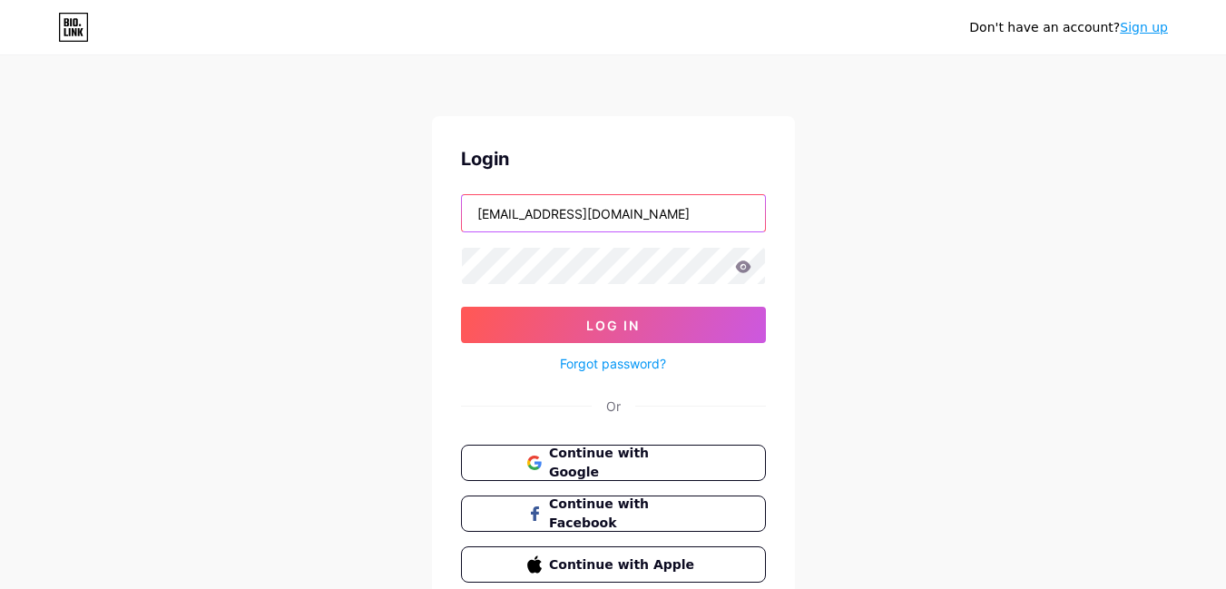
click at [663, 218] on input "[EMAIL_ADDRESS][DOMAIN_NAME]" at bounding box center [613, 213] width 303 height 36
type input "[EMAIL_ADDRESS][DOMAIN_NAME]"
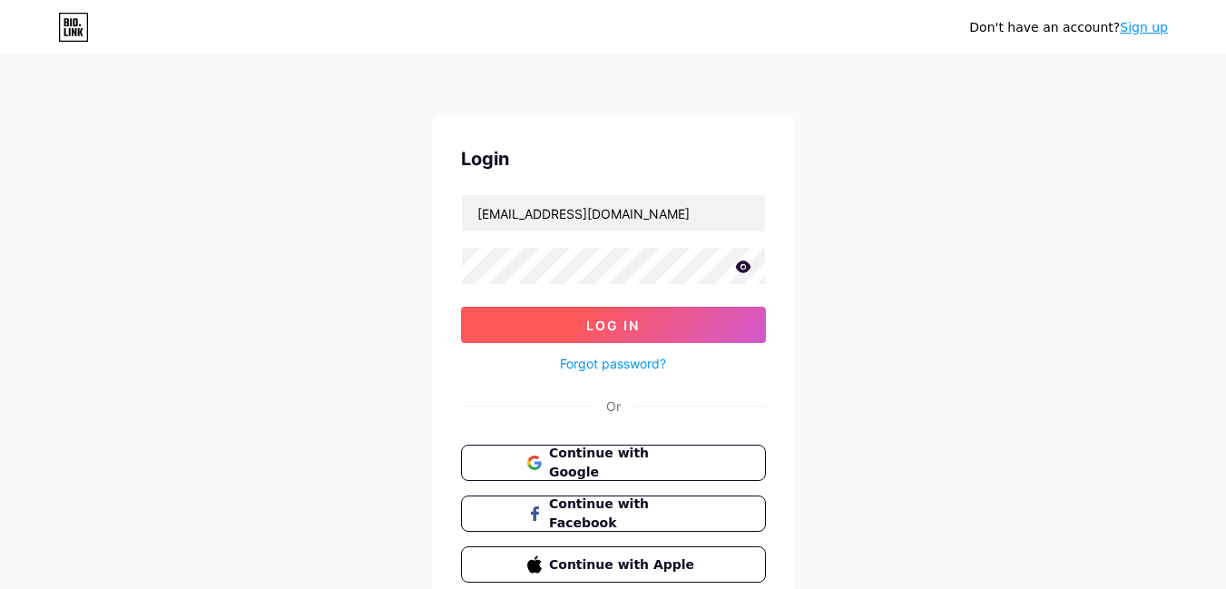
click at [643, 332] on button "Log In" at bounding box center [613, 325] width 305 height 36
click at [640, 337] on button "Log In" at bounding box center [613, 325] width 305 height 36
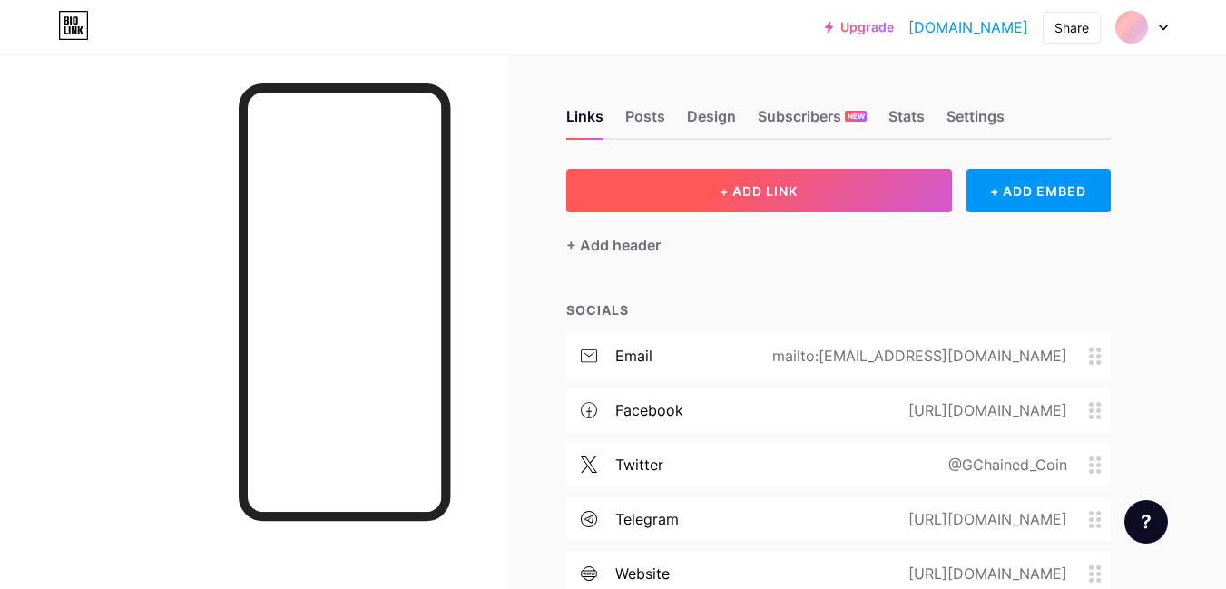
click at [723, 198] on span "+ ADD LINK" at bounding box center [758, 190] width 78 height 15
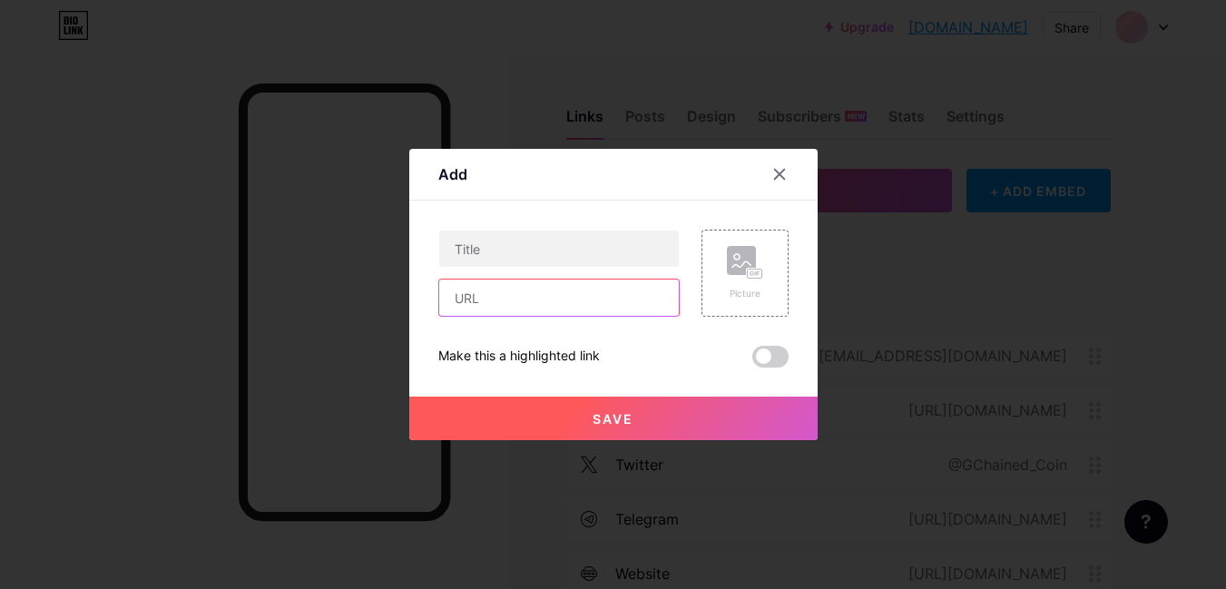
click at [621, 283] on input "text" at bounding box center [558, 297] width 239 height 36
click at [619, 293] on input "text" at bounding box center [558, 297] width 239 height 36
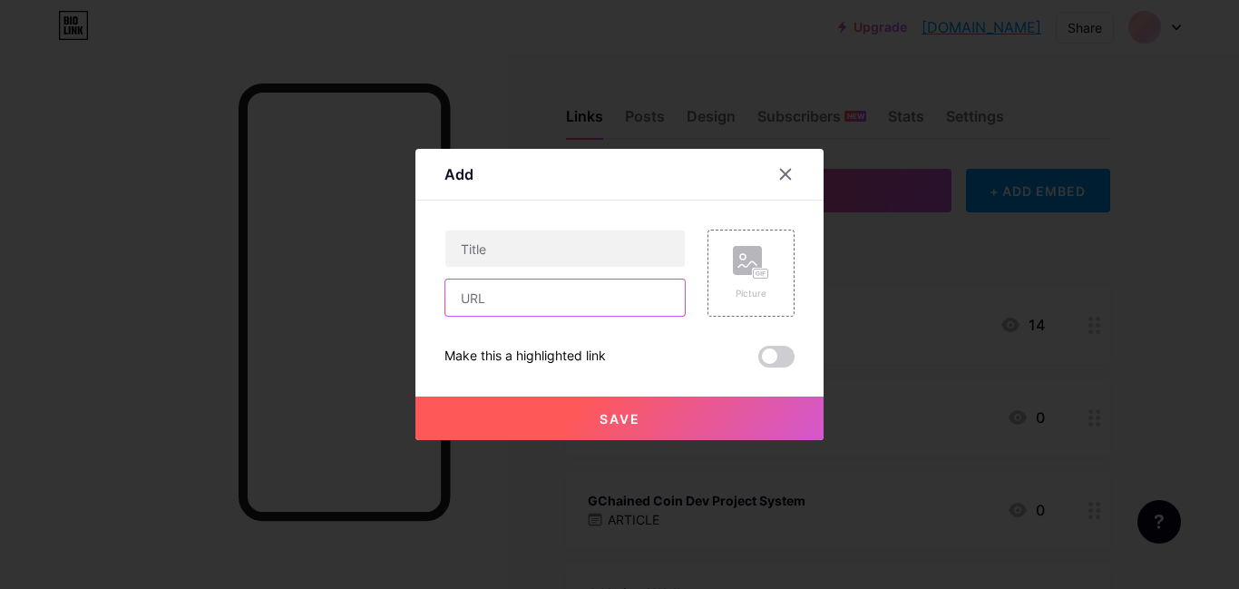
click at [619, 293] on input "text" at bounding box center [564, 297] width 239 height 36
paste input "[DOMAIN_NAME][URL]"
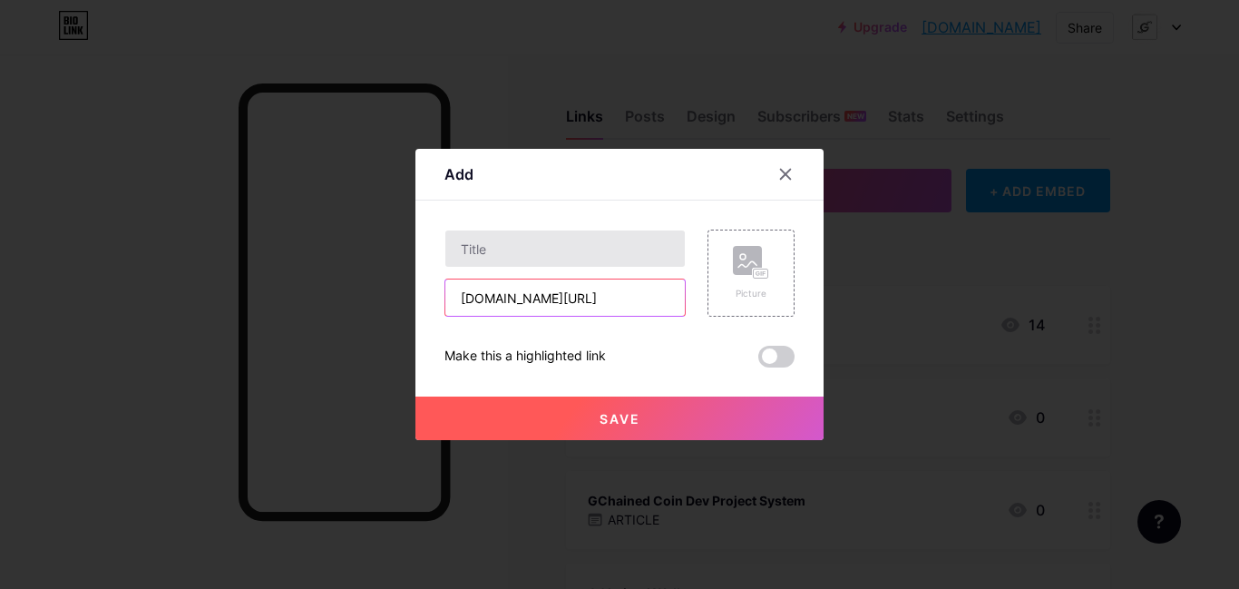
scroll to position [0, 64]
type input "[DOMAIN_NAME][URL]"
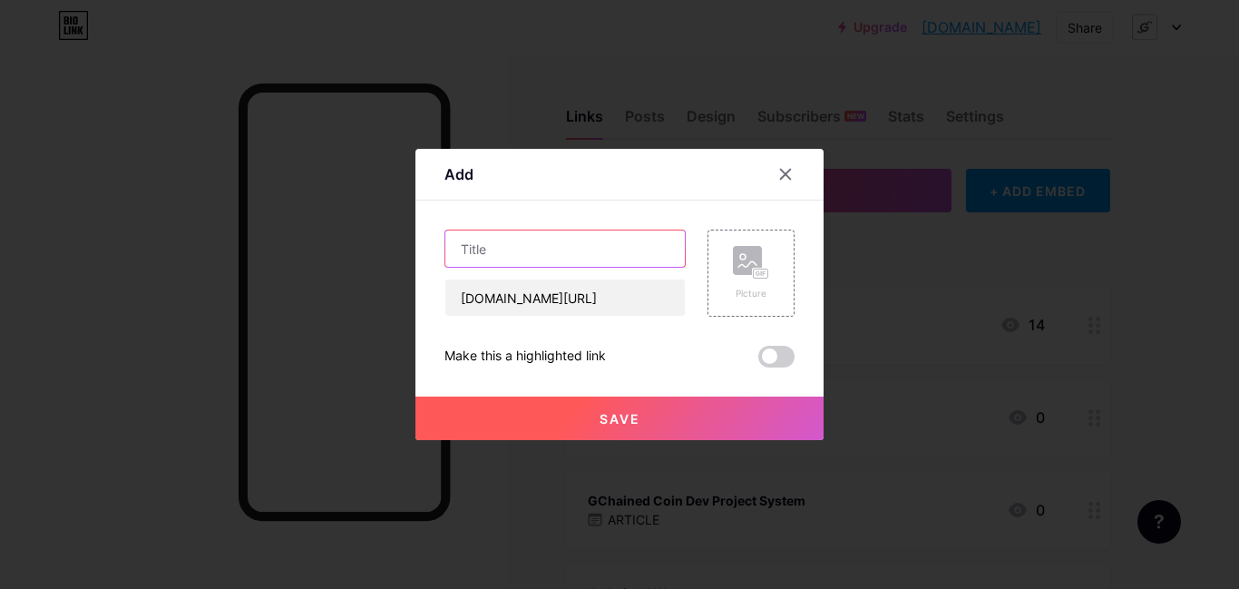
click at [619, 246] on input "text" at bounding box center [564, 248] width 239 height 36
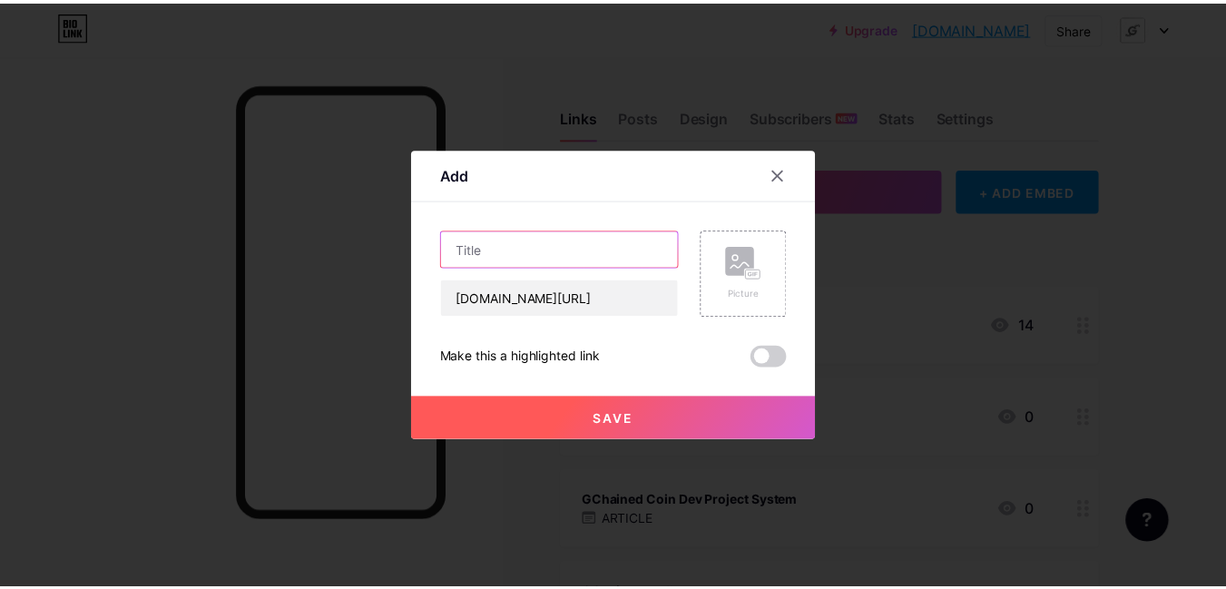
scroll to position [0, 0]
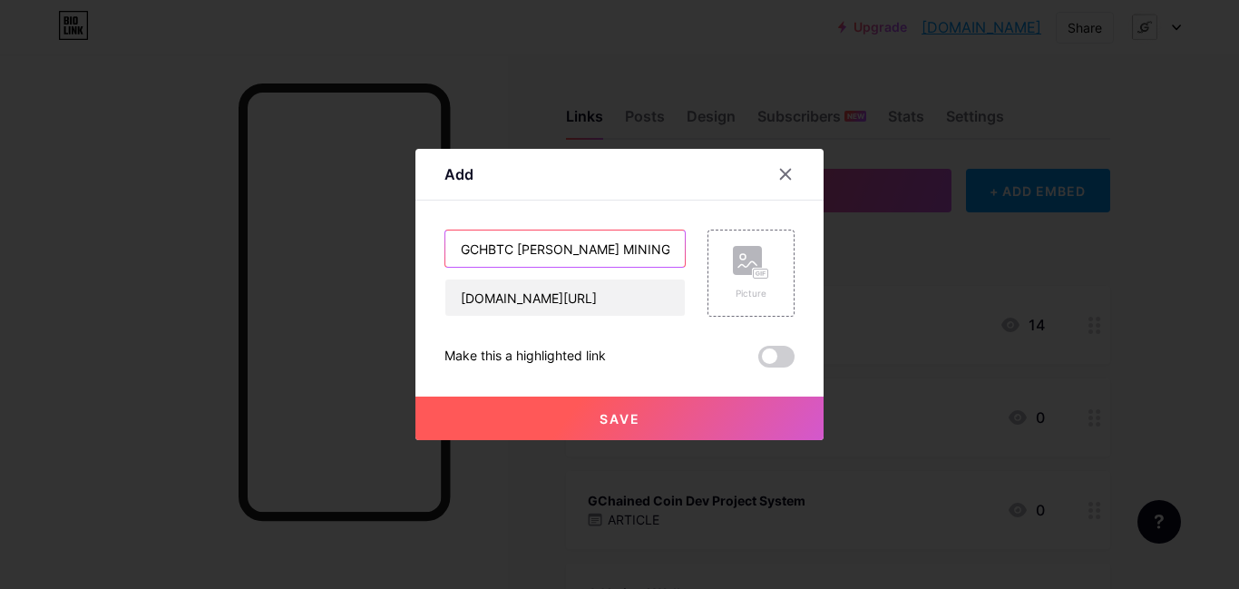
type input "GCHBTC [PERSON_NAME] MINING"
click at [638, 419] on button "Save" at bounding box center [619, 418] width 408 height 44
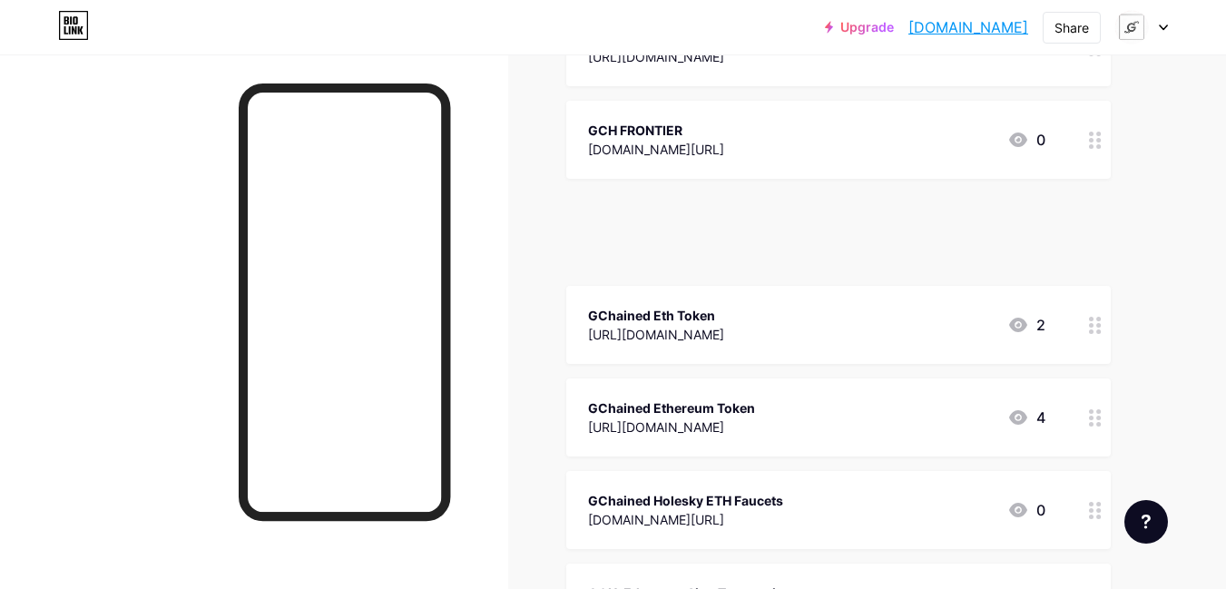
scroll to position [4695, 0]
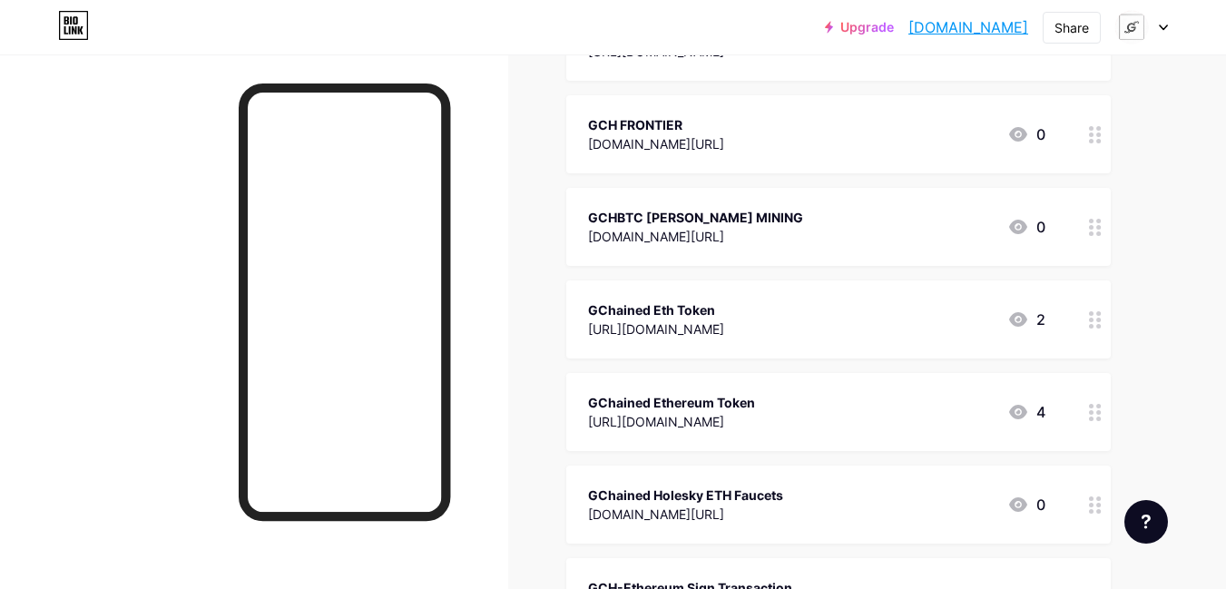
click at [1164, 26] on icon at bounding box center [1162, 27] width 9 height 6
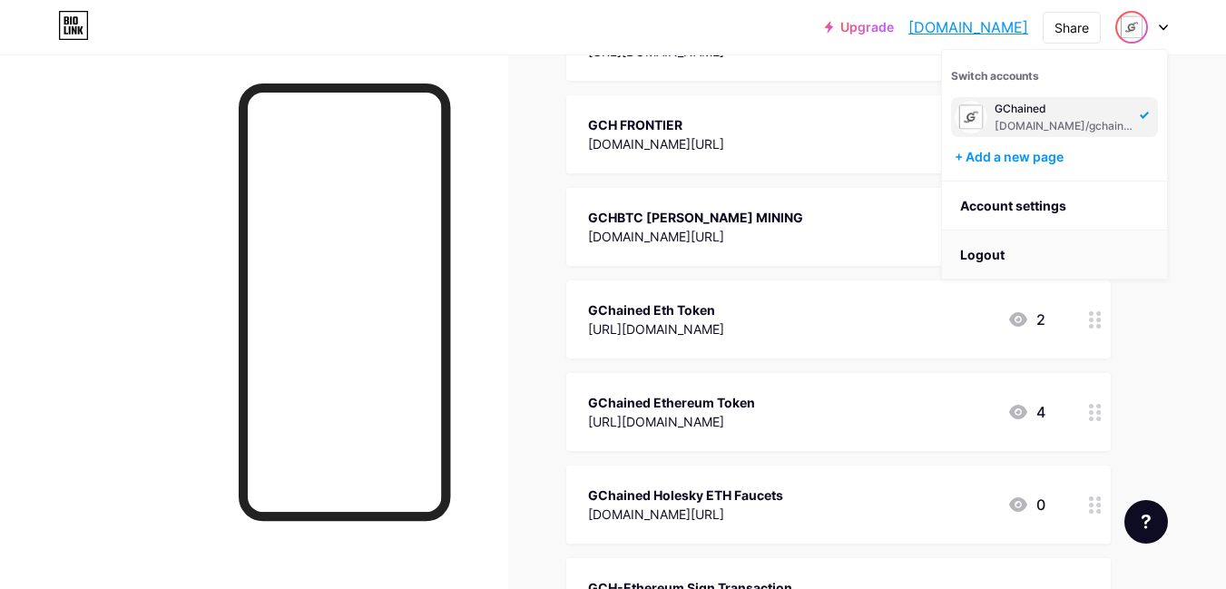
click at [1032, 246] on li "Logout" at bounding box center [1054, 254] width 225 height 49
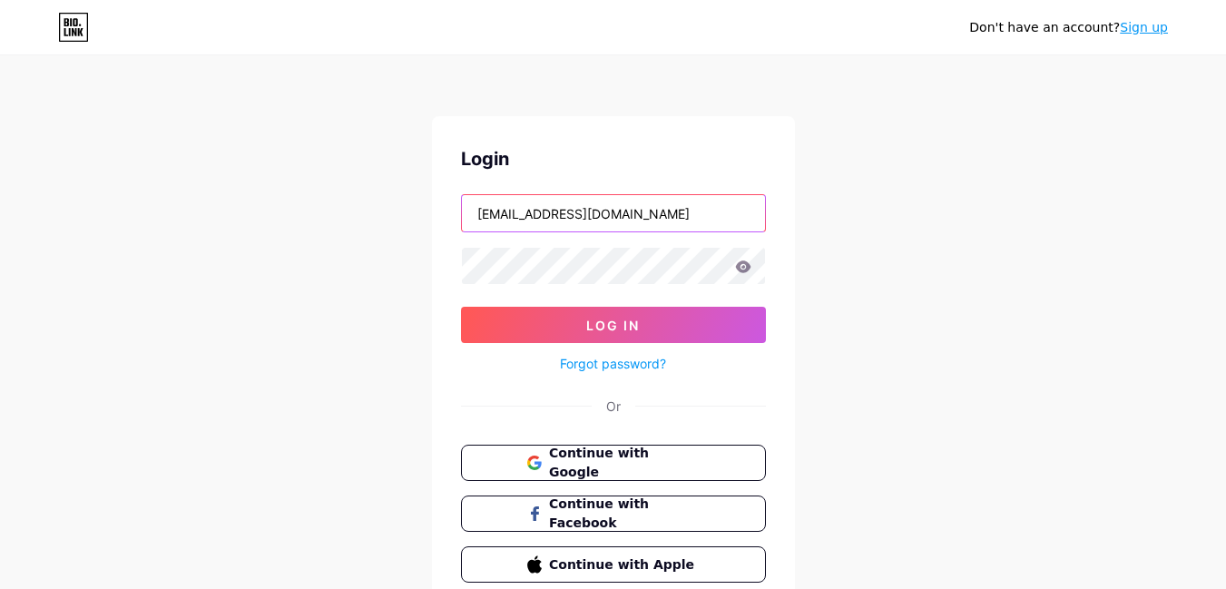
click at [664, 214] on input "[EMAIL_ADDRESS][DOMAIN_NAME]" at bounding box center [613, 213] width 303 height 36
type input "[EMAIL_ADDRESS][DOMAIN_NAME]"
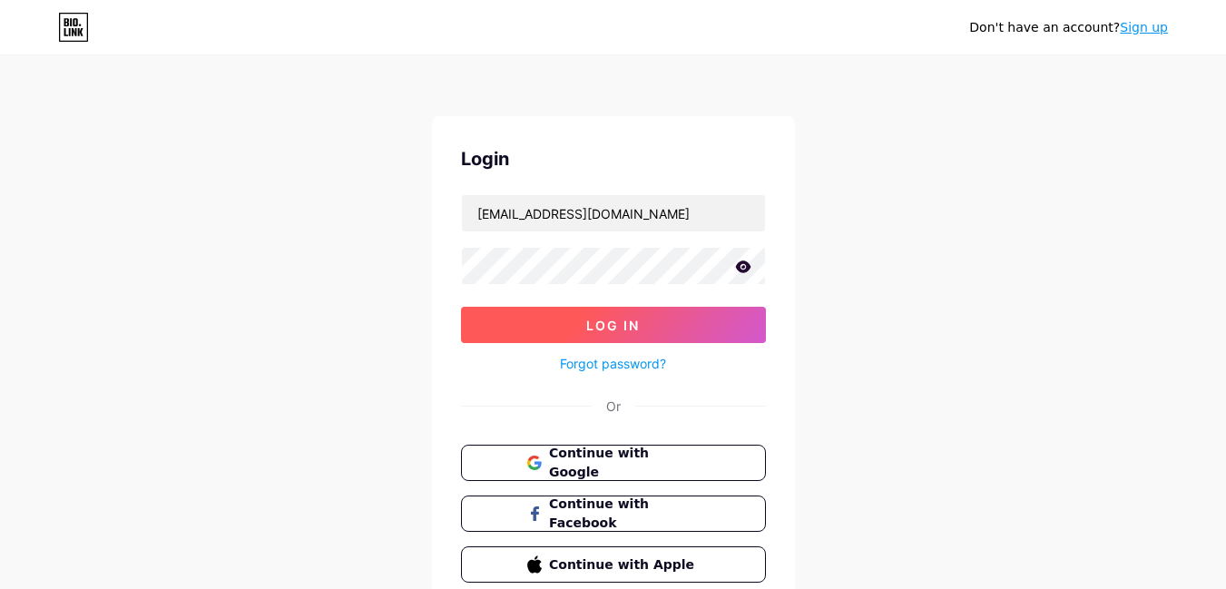
click at [646, 329] on button "Log In" at bounding box center [613, 325] width 305 height 36
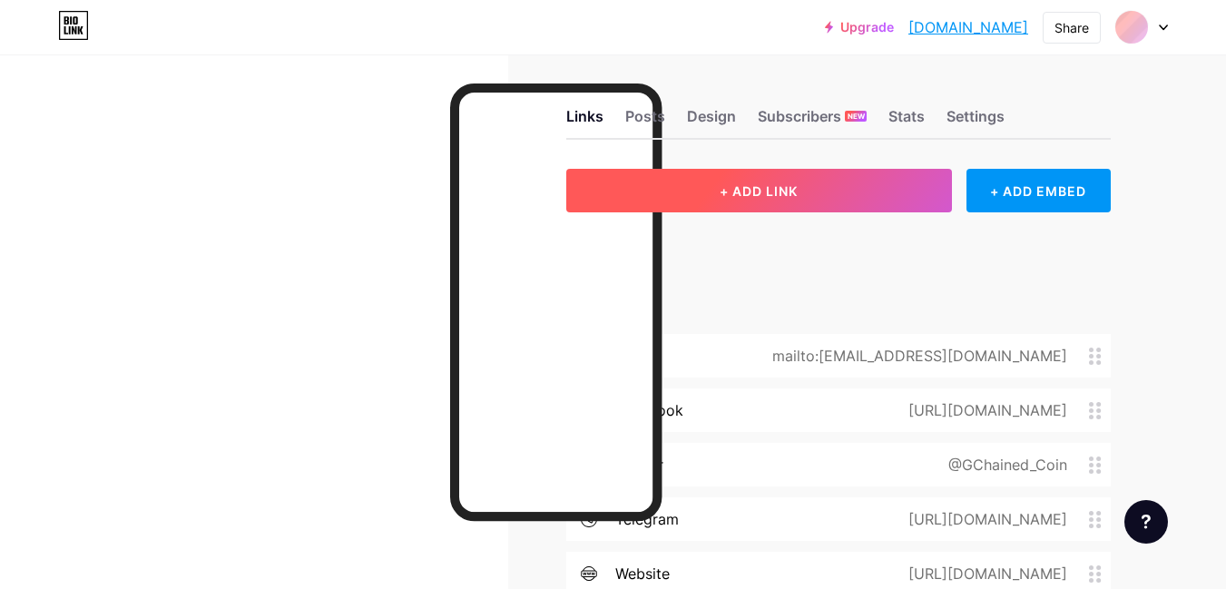
click at [710, 187] on button "+ ADD LINK" at bounding box center [759, 191] width 386 height 44
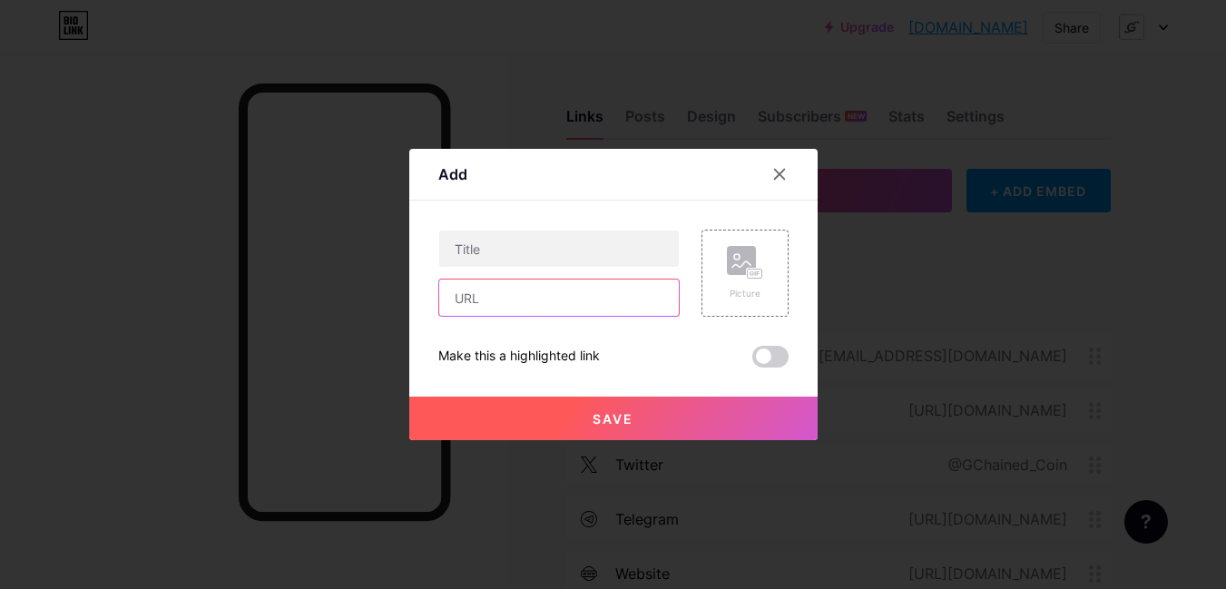
click at [564, 300] on input "text" at bounding box center [558, 297] width 239 height 36
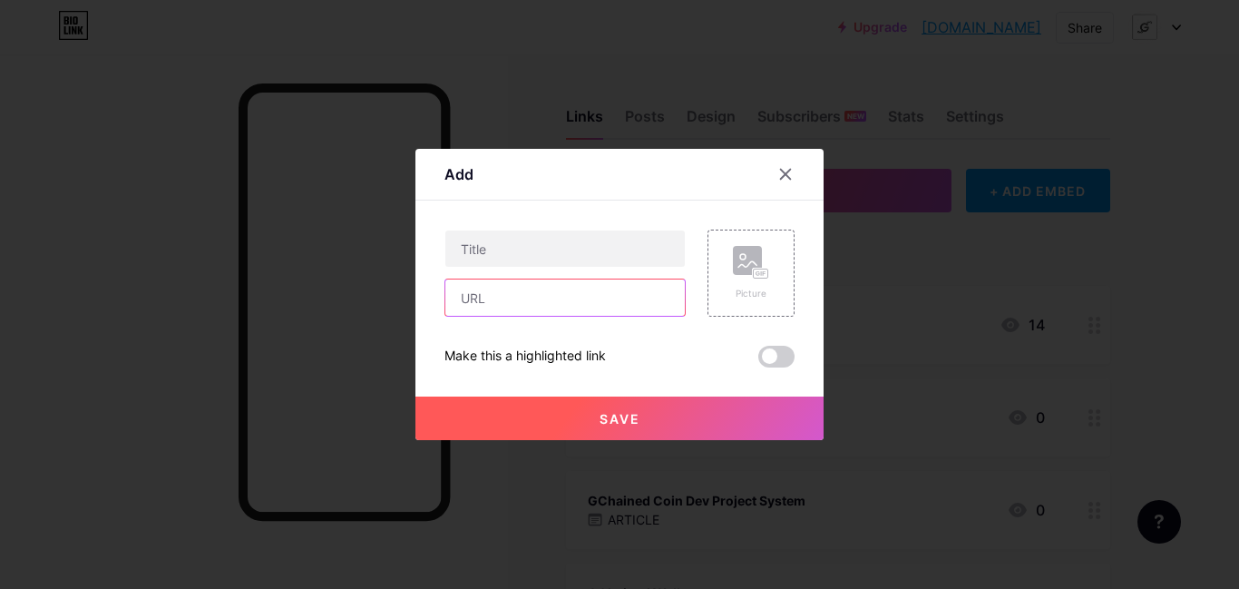
paste input "[DOMAIN_NAME][URL]"
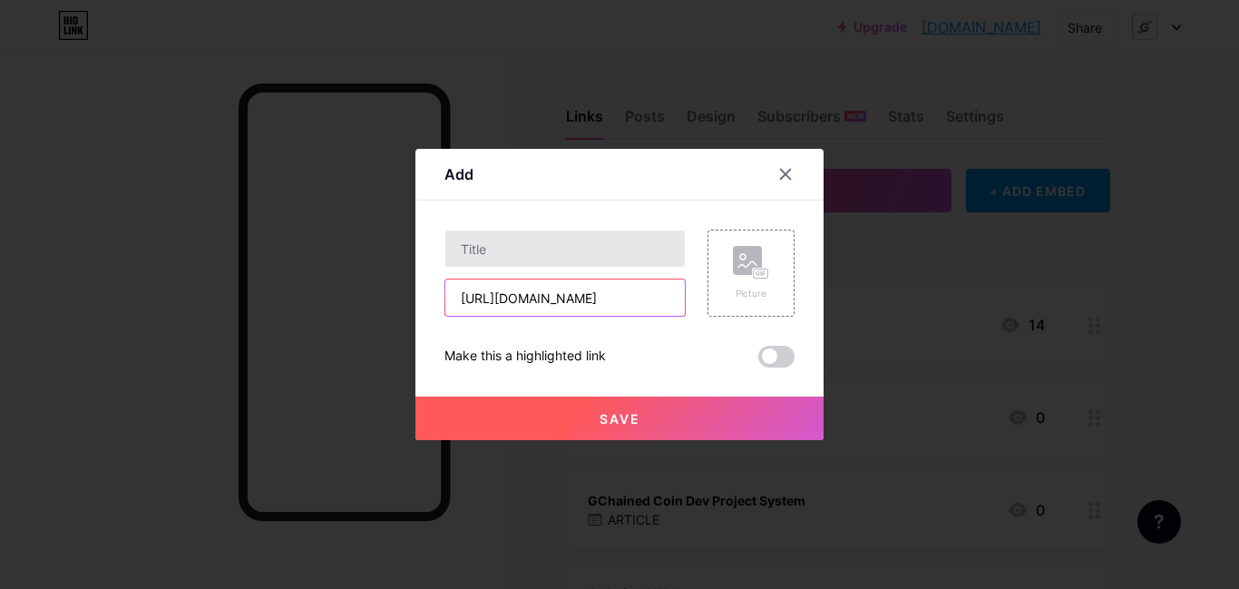
type input "[URL][DOMAIN_NAME]"
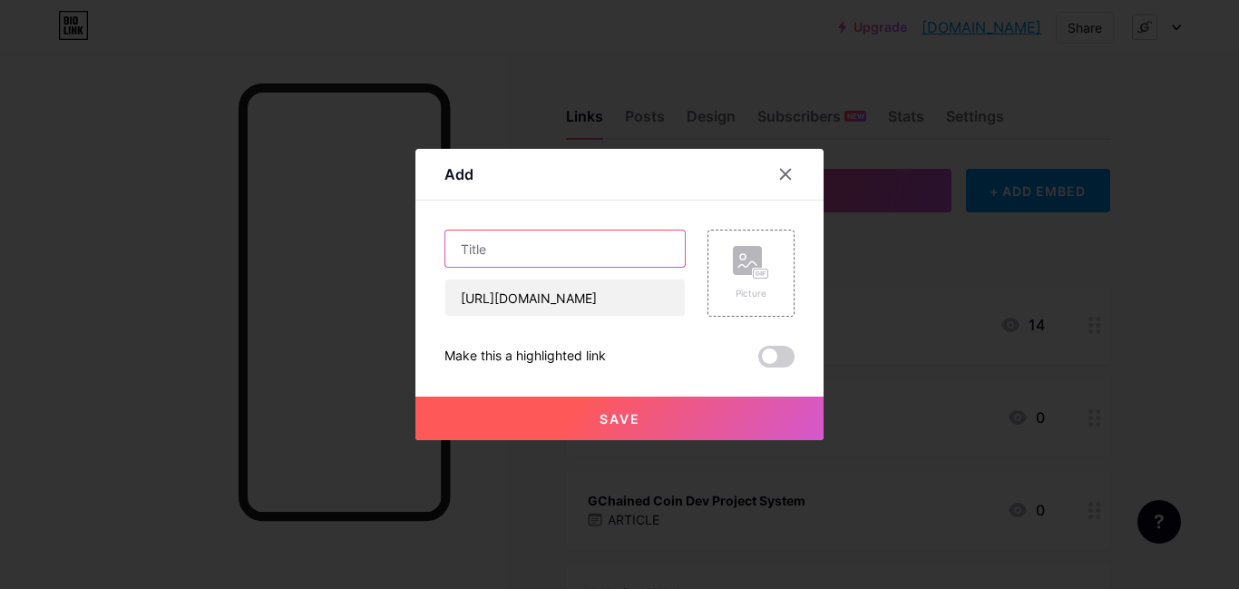
click at [581, 249] on input "text" at bounding box center [564, 248] width 239 height 36
type input "GCHAINED MINING"
click at [581, 398] on button "Save" at bounding box center [619, 418] width 408 height 44
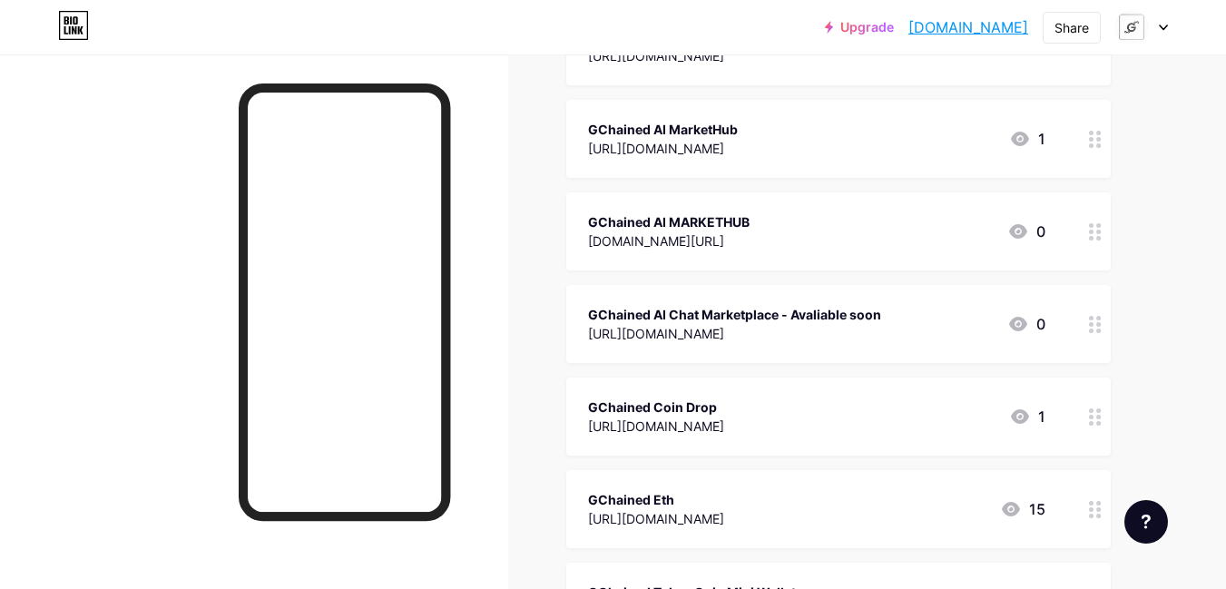
scroll to position [2201, 0]
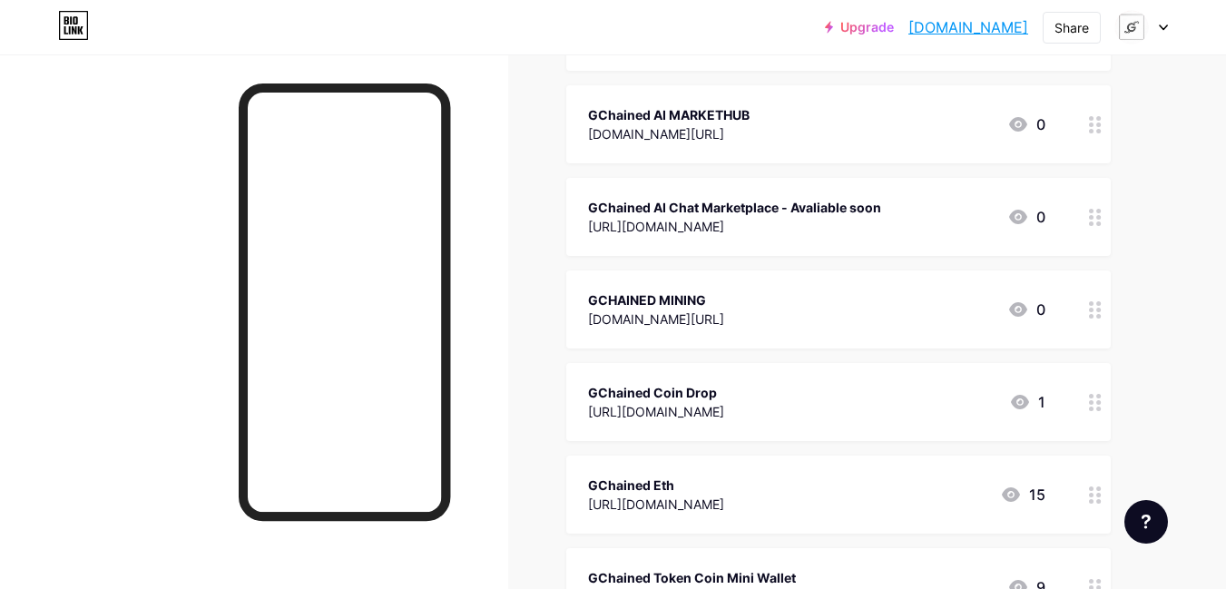
click at [1159, 30] on icon at bounding box center [1162, 27] width 9 height 6
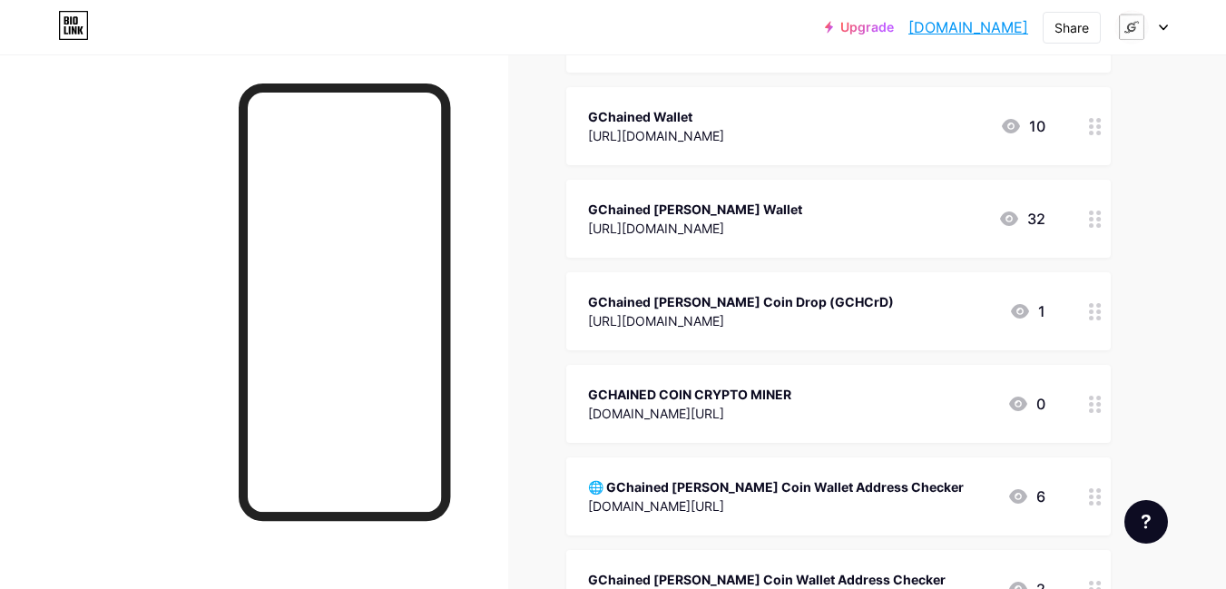
click at [1159, 30] on icon at bounding box center [1162, 27] width 9 height 6
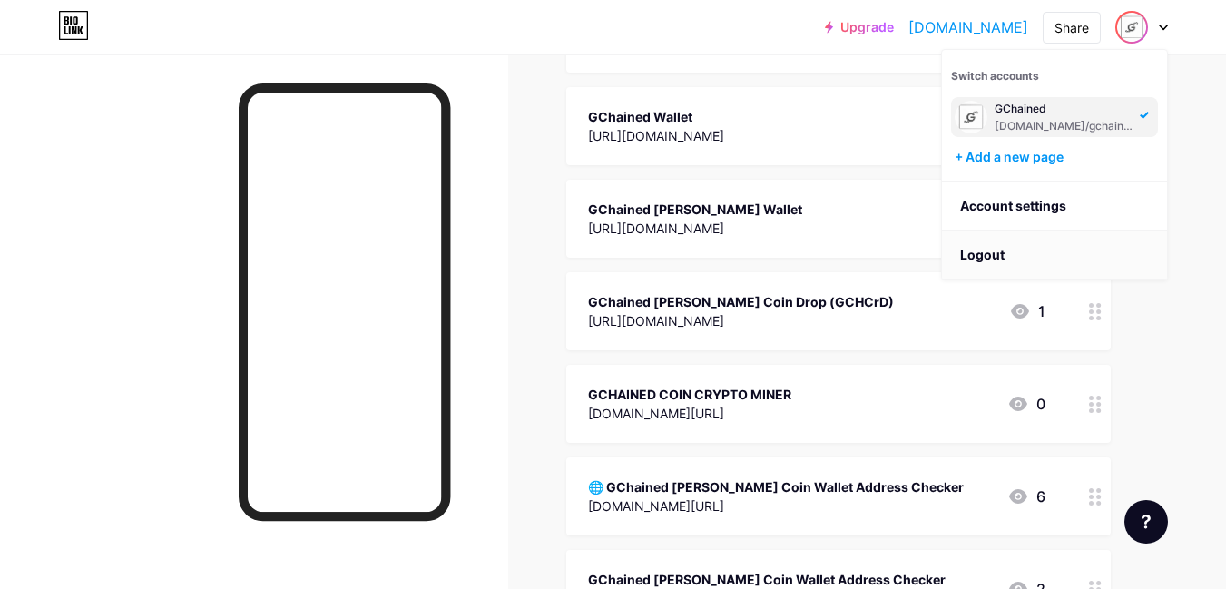
click at [1045, 255] on li "Logout" at bounding box center [1054, 254] width 225 height 49
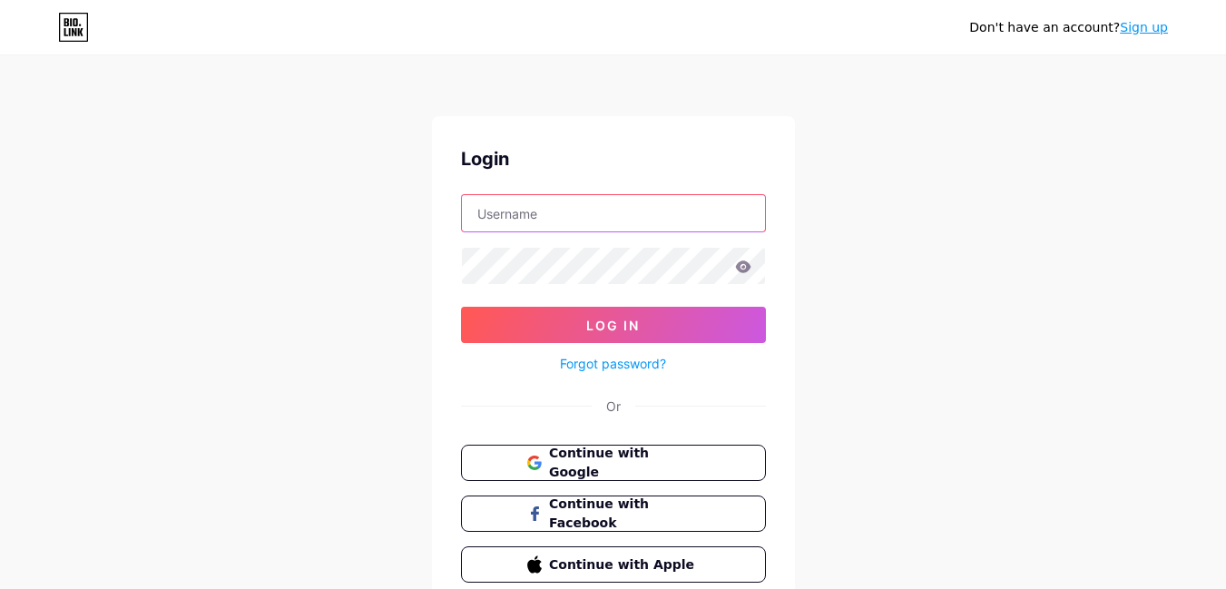
type input "[EMAIL_ADDRESS][DOMAIN_NAME]"
